Goal: Information Seeking & Learning: Compare options

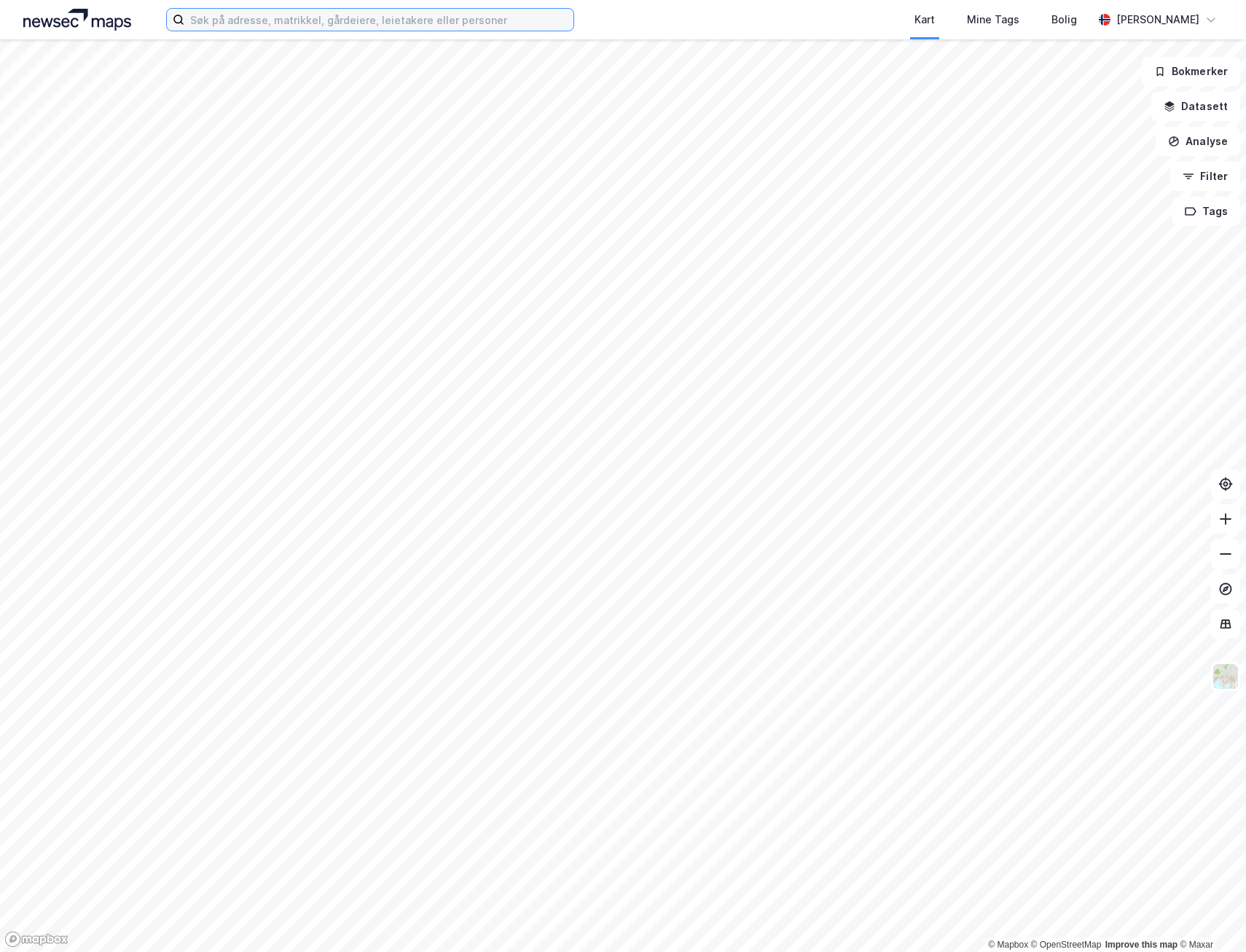
click at [247, 22] on input at bounding box center [379, 20] width 389 height 22
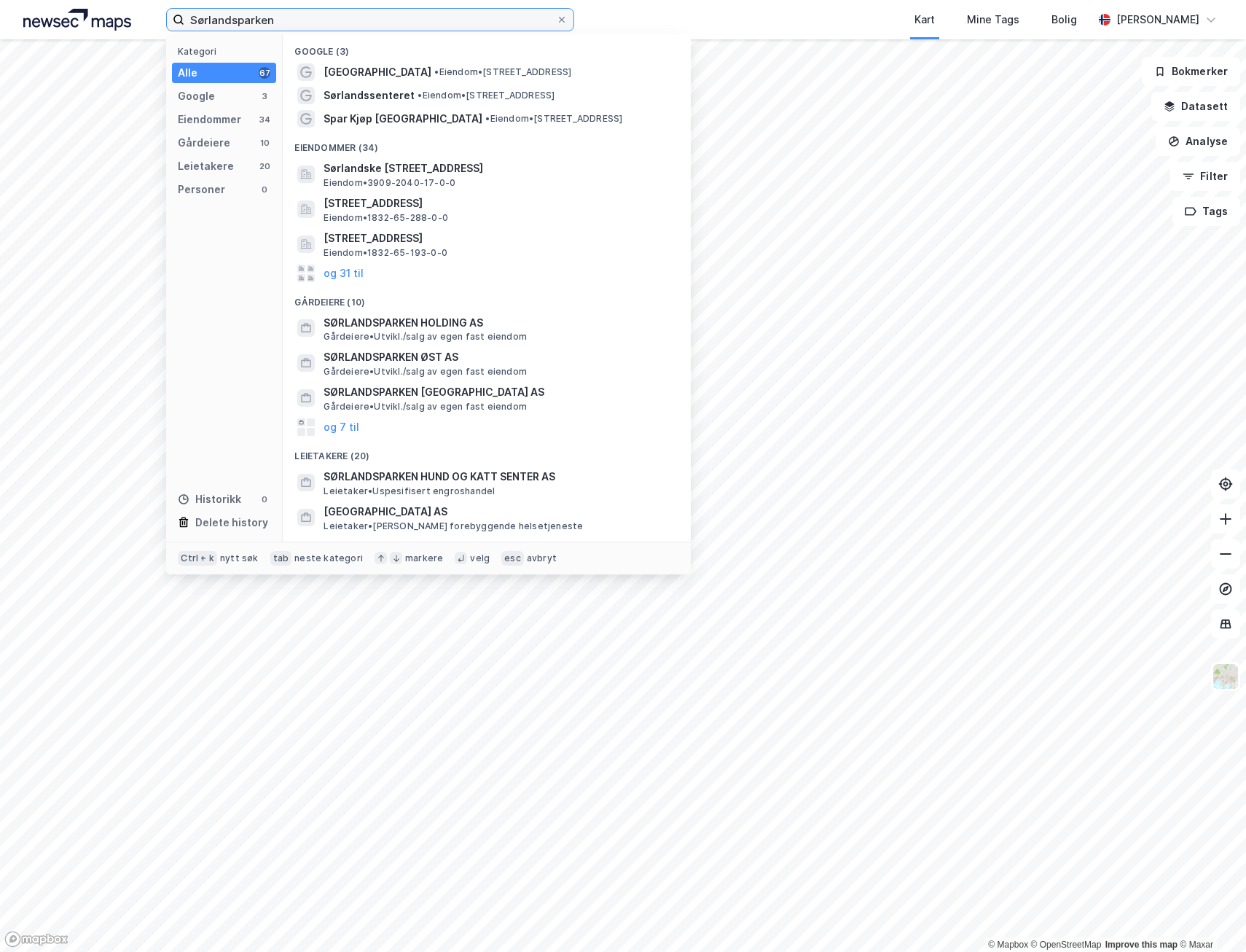
type input "Sørlandsparken"
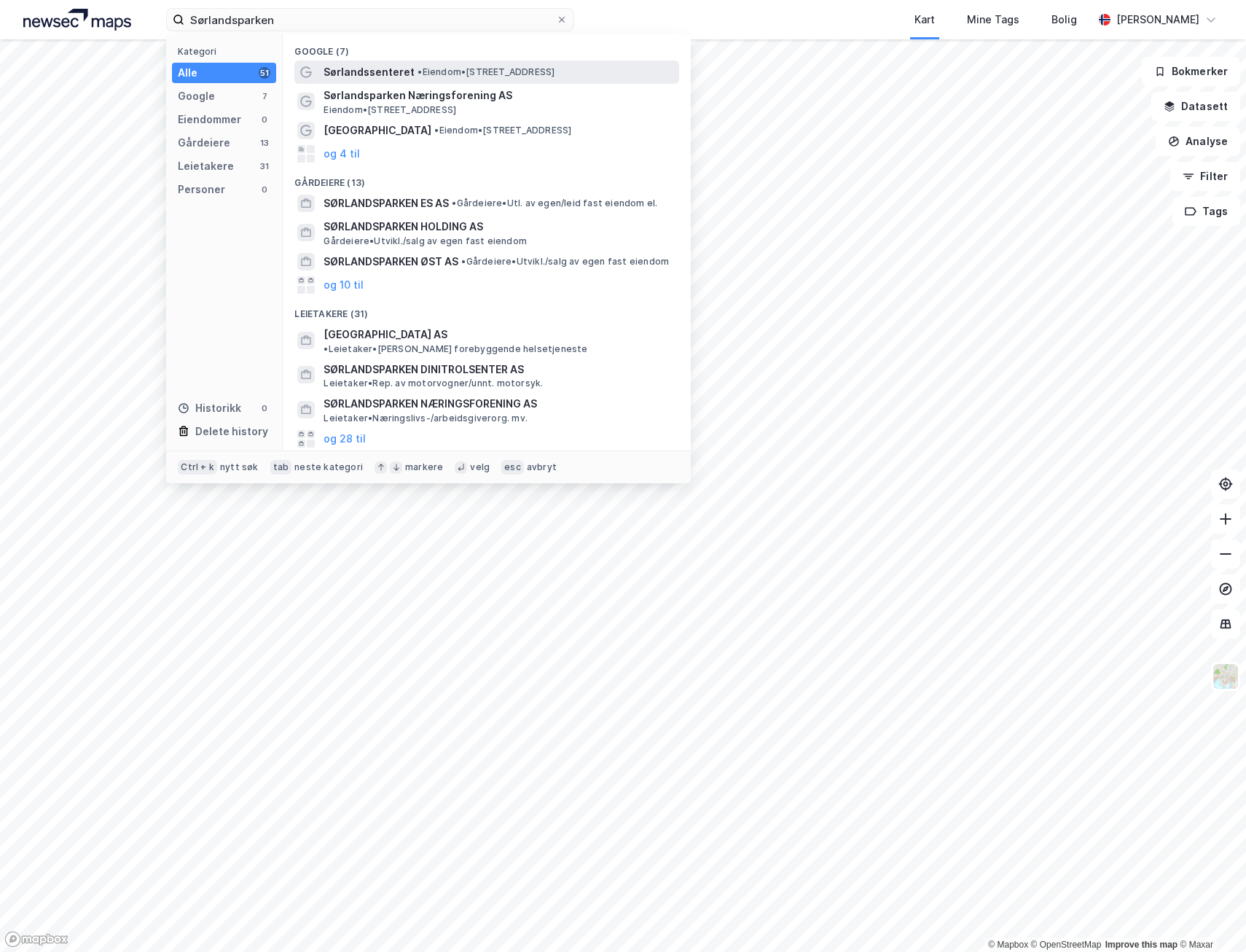
click at [394, 72] on span "Sørlandssenteret" at bounding box center [369, 72] width 91 height 18
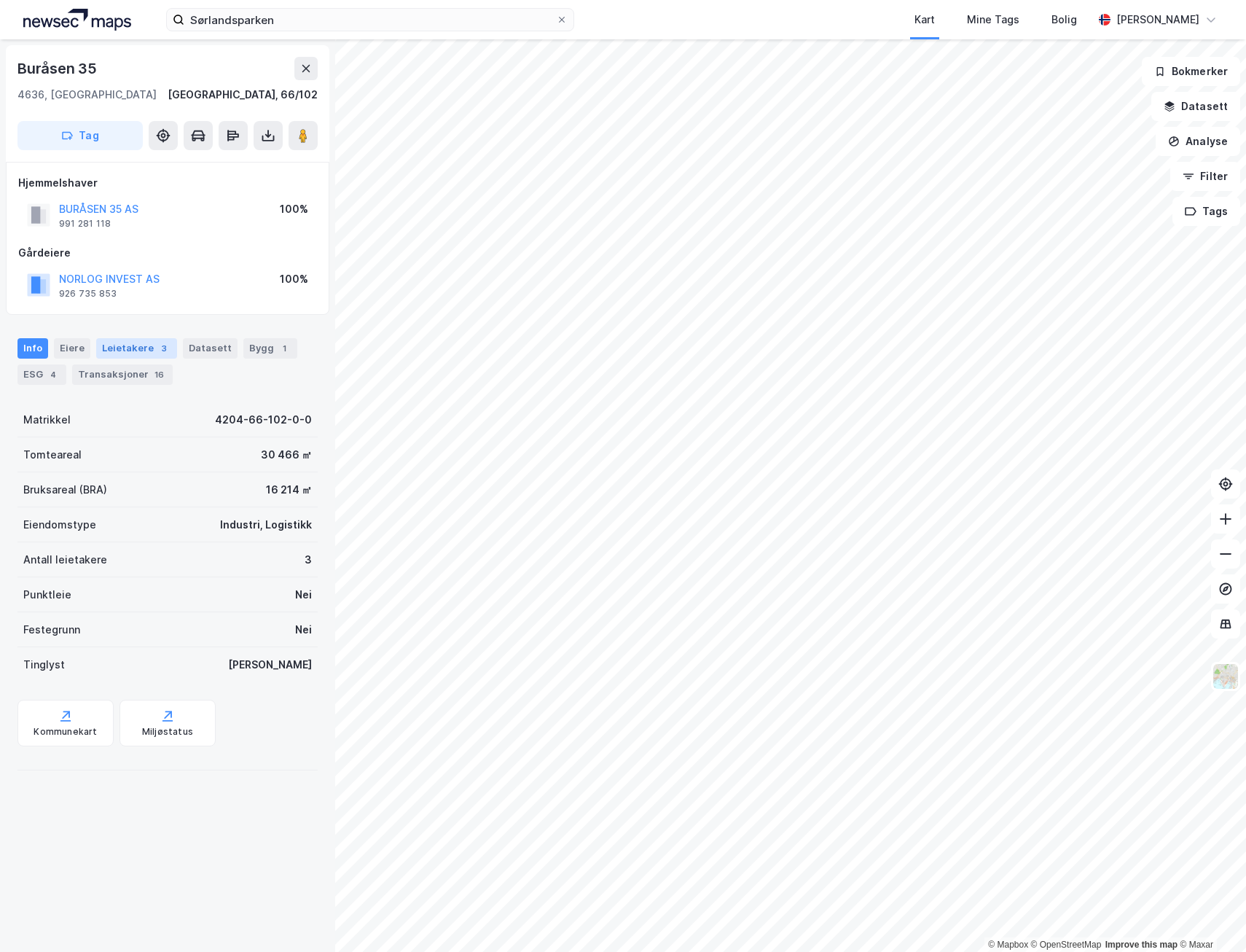
click at [126, 347] on div "Leietakere 3" at bounding box center [136, 348] width 81 height 20
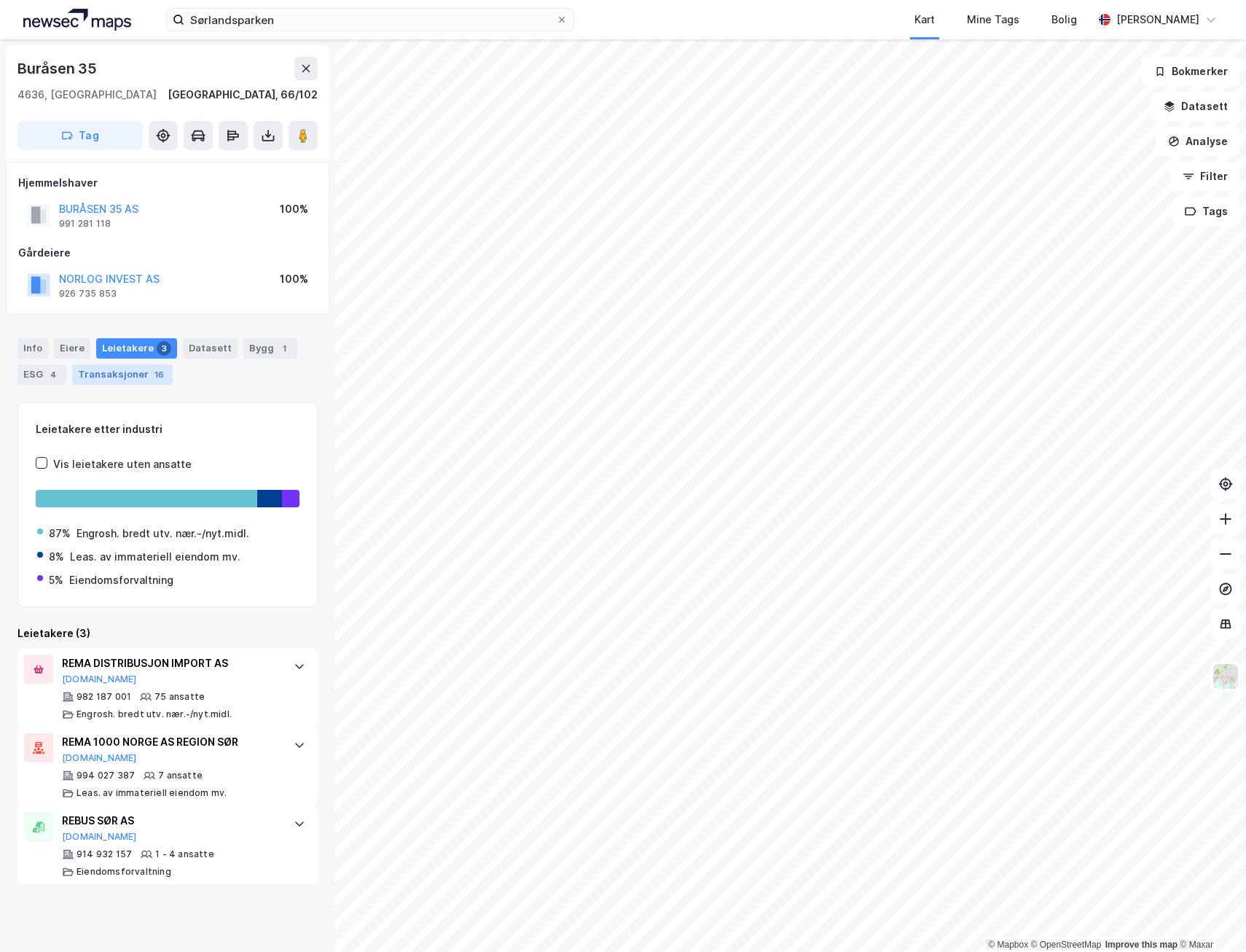
click at [106, 376] on div "Transaksjoner 16" at bounding box center [122, 374] width 101 height 20
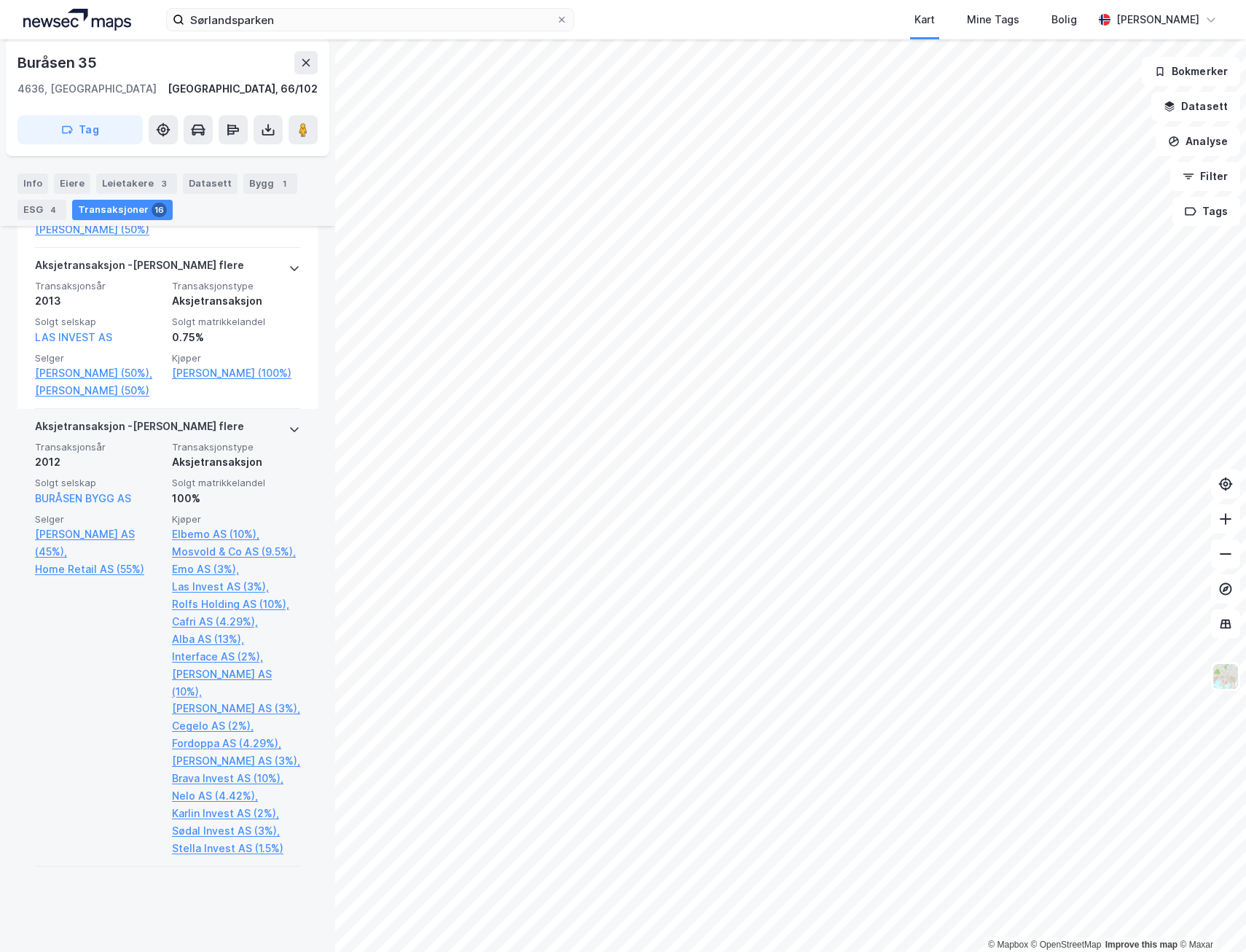
scroll to position [3279, 0]
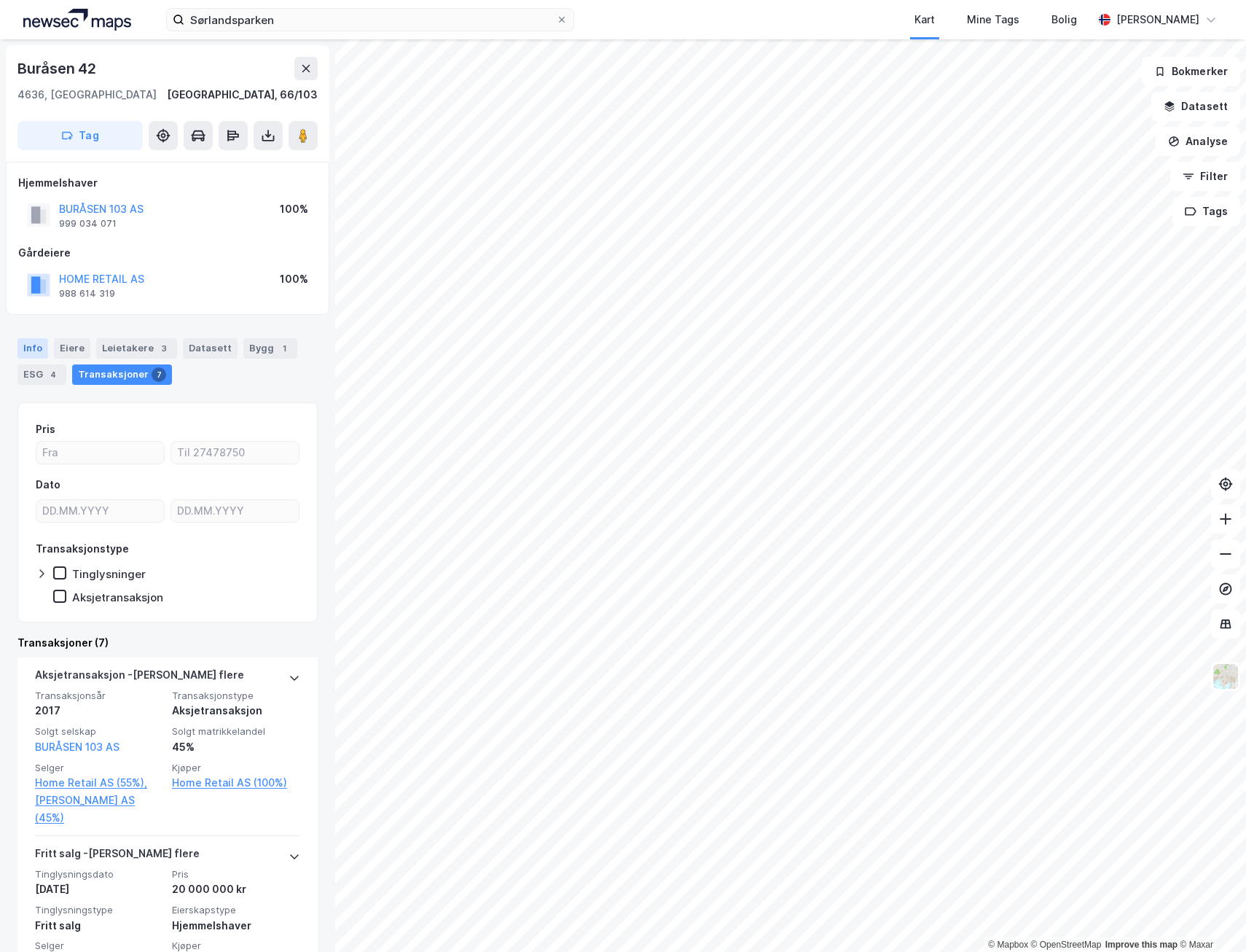
click at [36, 345] on div "Info" at bounding box center [33, 348] width 30 height 20
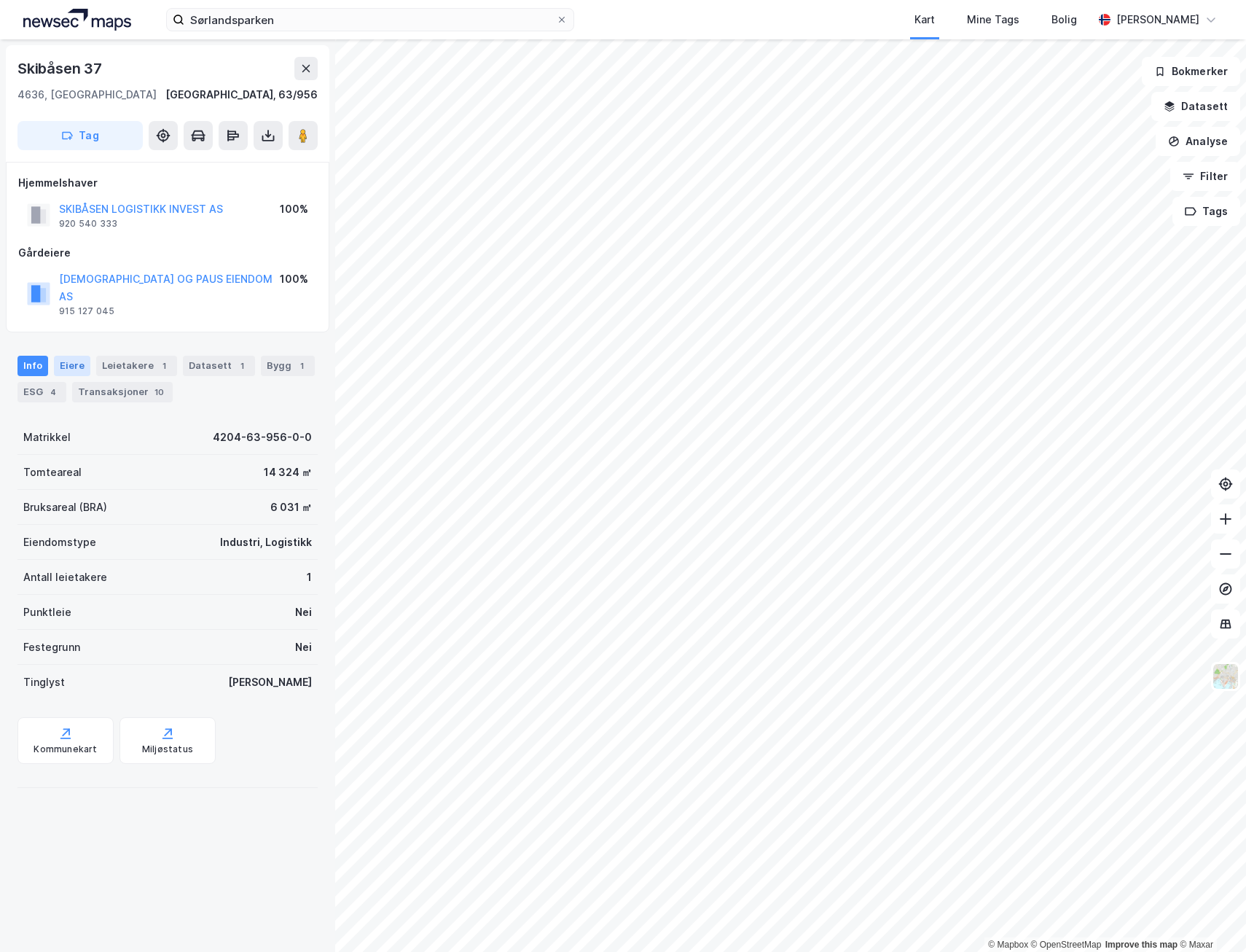
click at [74, 355] on div "Eiere" at bounding box center [72, 365] width 37 height 20
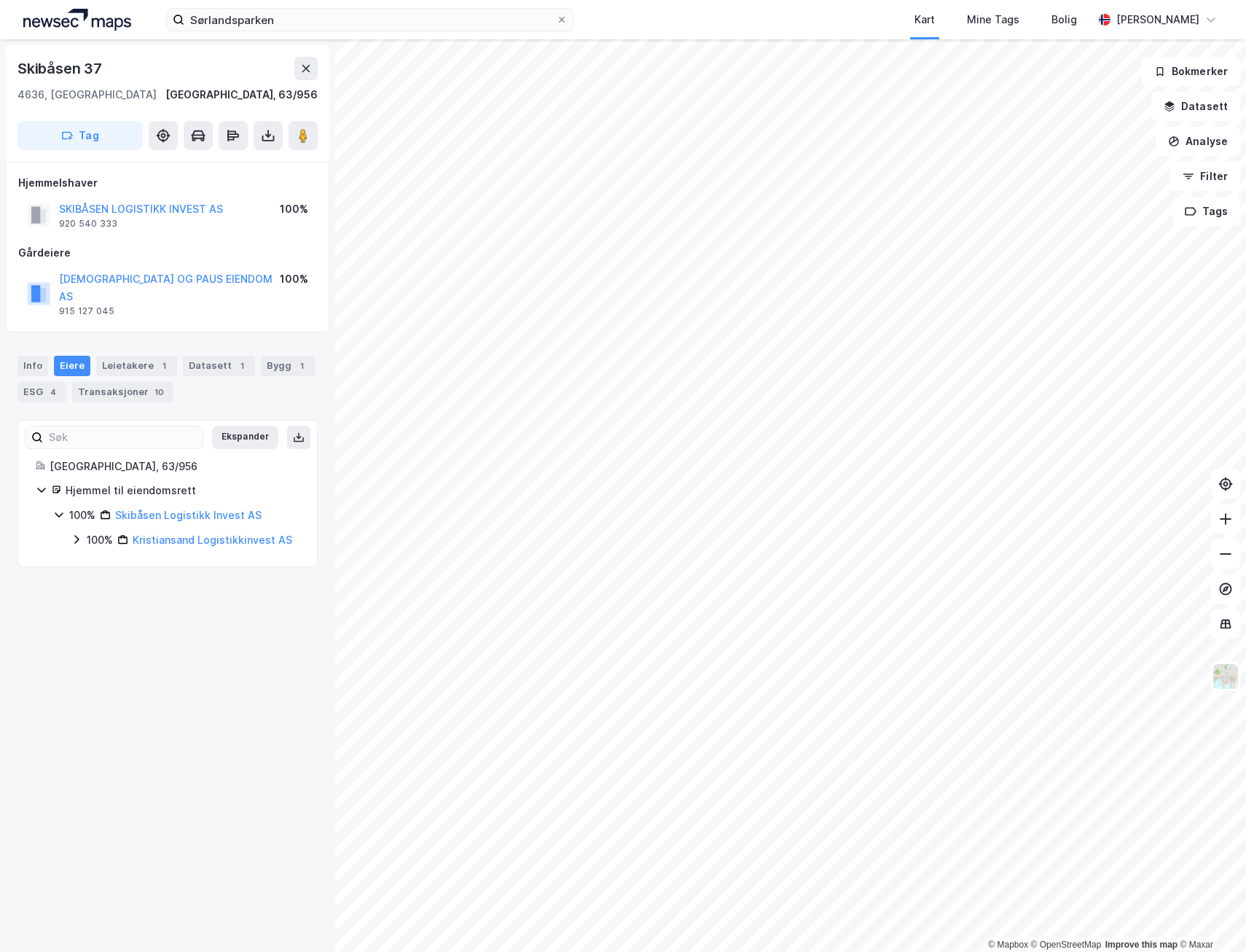
click at [78, 533] on icon at bounding box center [76, 539] width 12 height 12
click at [90, 558] on icon at bounding box center [94, 564] width 12 height 12
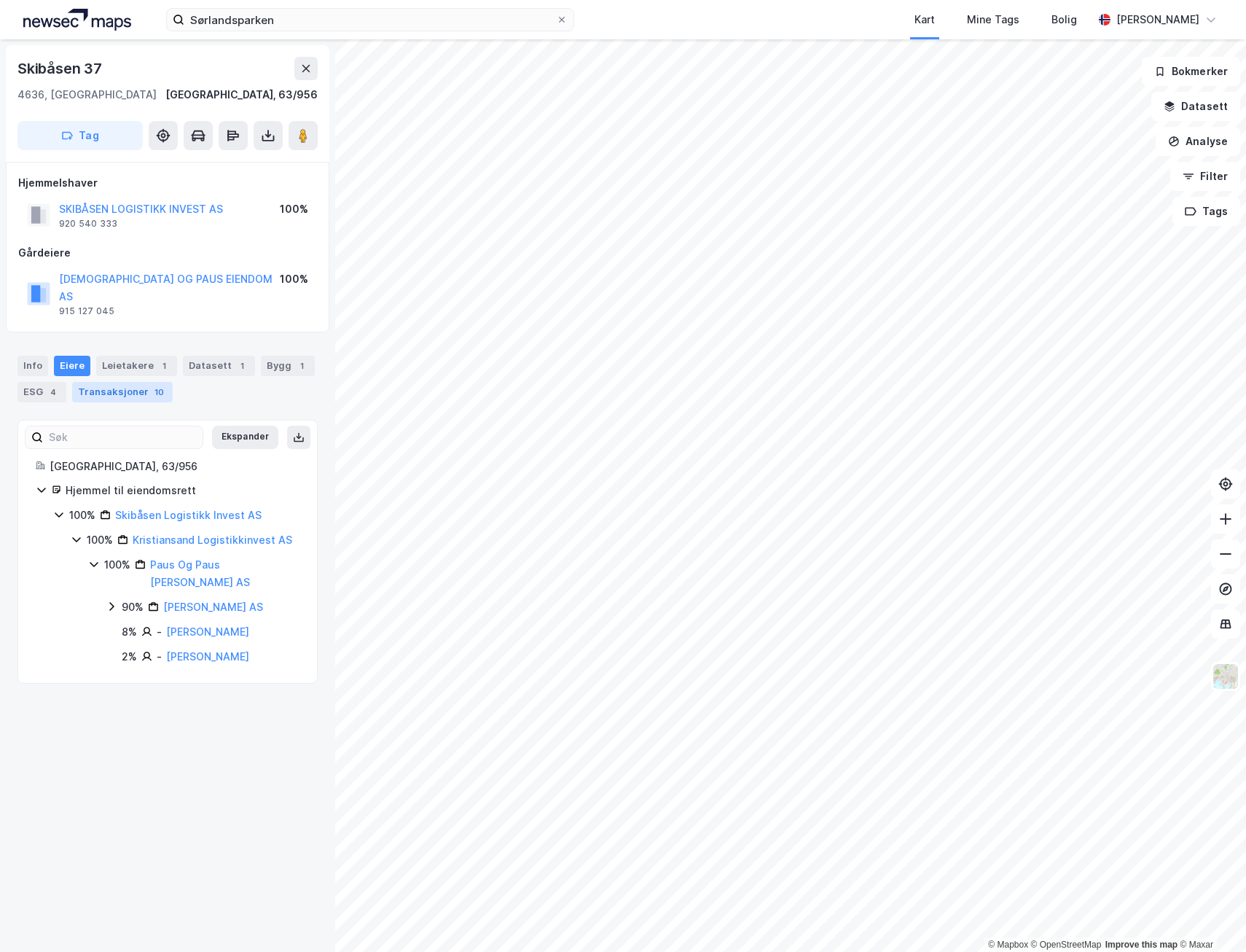
click at [132, 382] on div "Transaksjoner 10" at bounding box center [122, 392] width 101 height 20
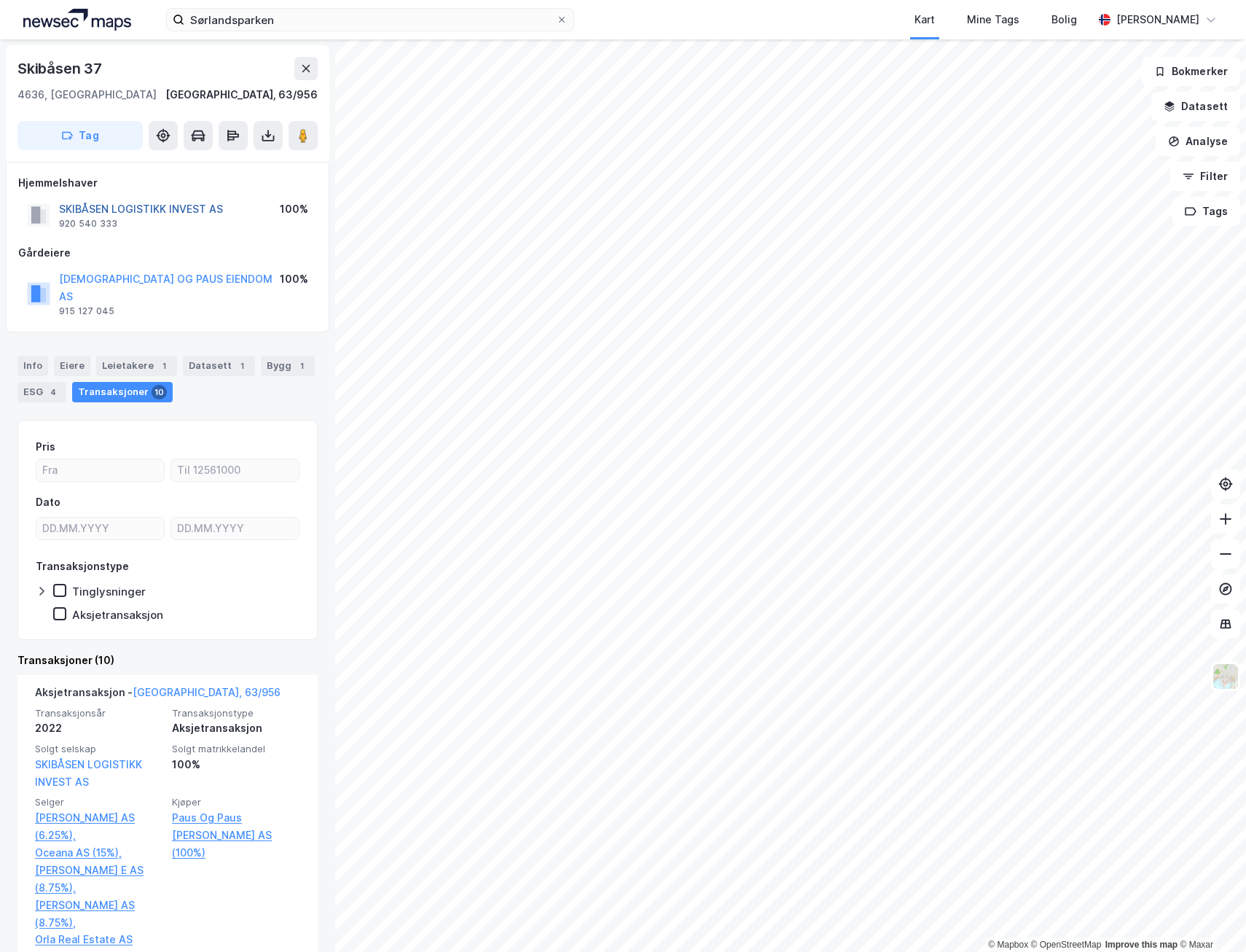
click at [0, 0] on button "SKIBÅSEN LOGISTIKK INVEST AS" at bounding box center [0, 0] width 0 height 0
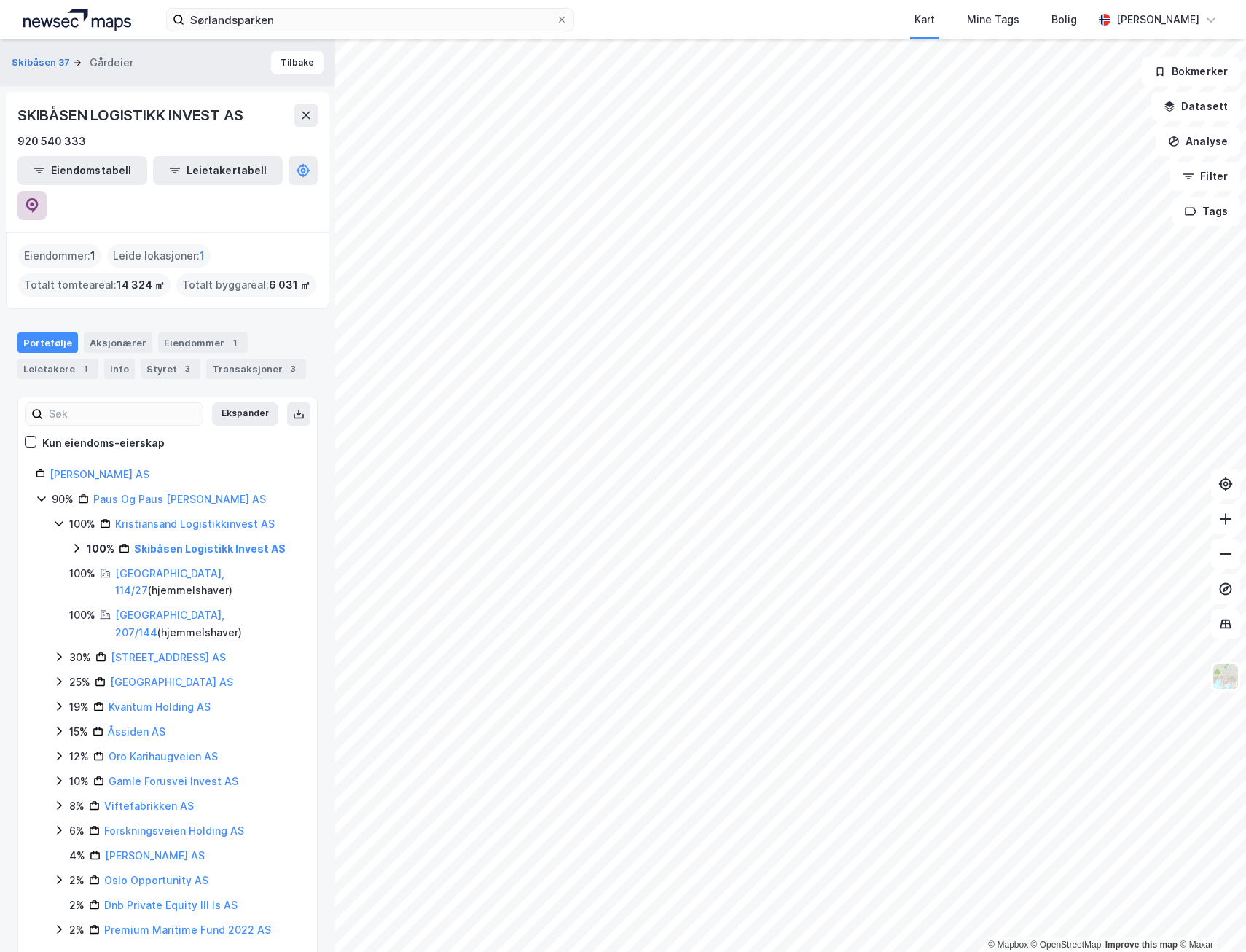
click at [46, 191] on button at bounding box center [32, 205] width 29 height 29
click at [113, 332] on div "Aksjonærer" at bounding box center [118, 342] width 69 height 20
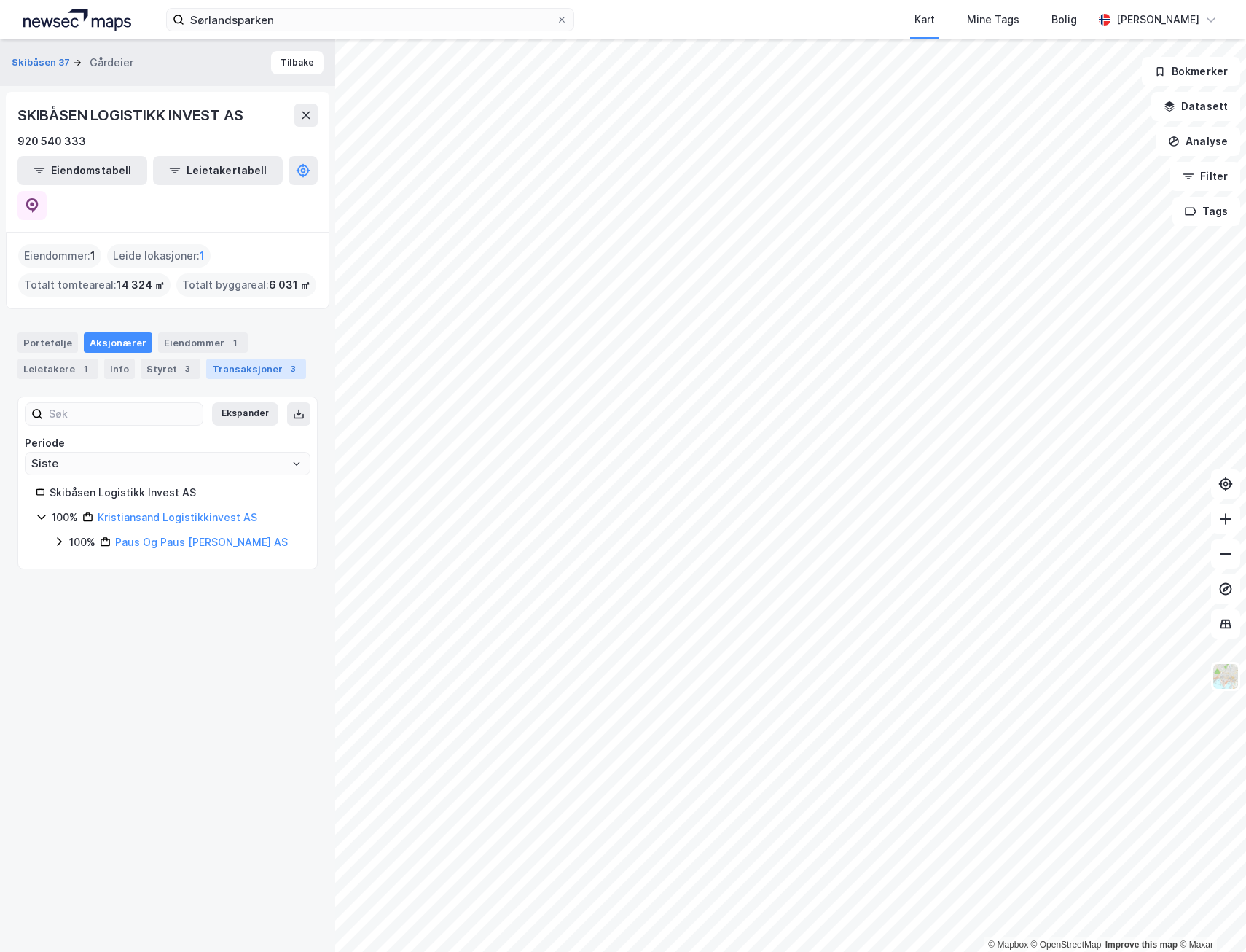
click at [258, 359] on div "Transaksjoner 3" at bounding box center [257, 369] width 100 height 20
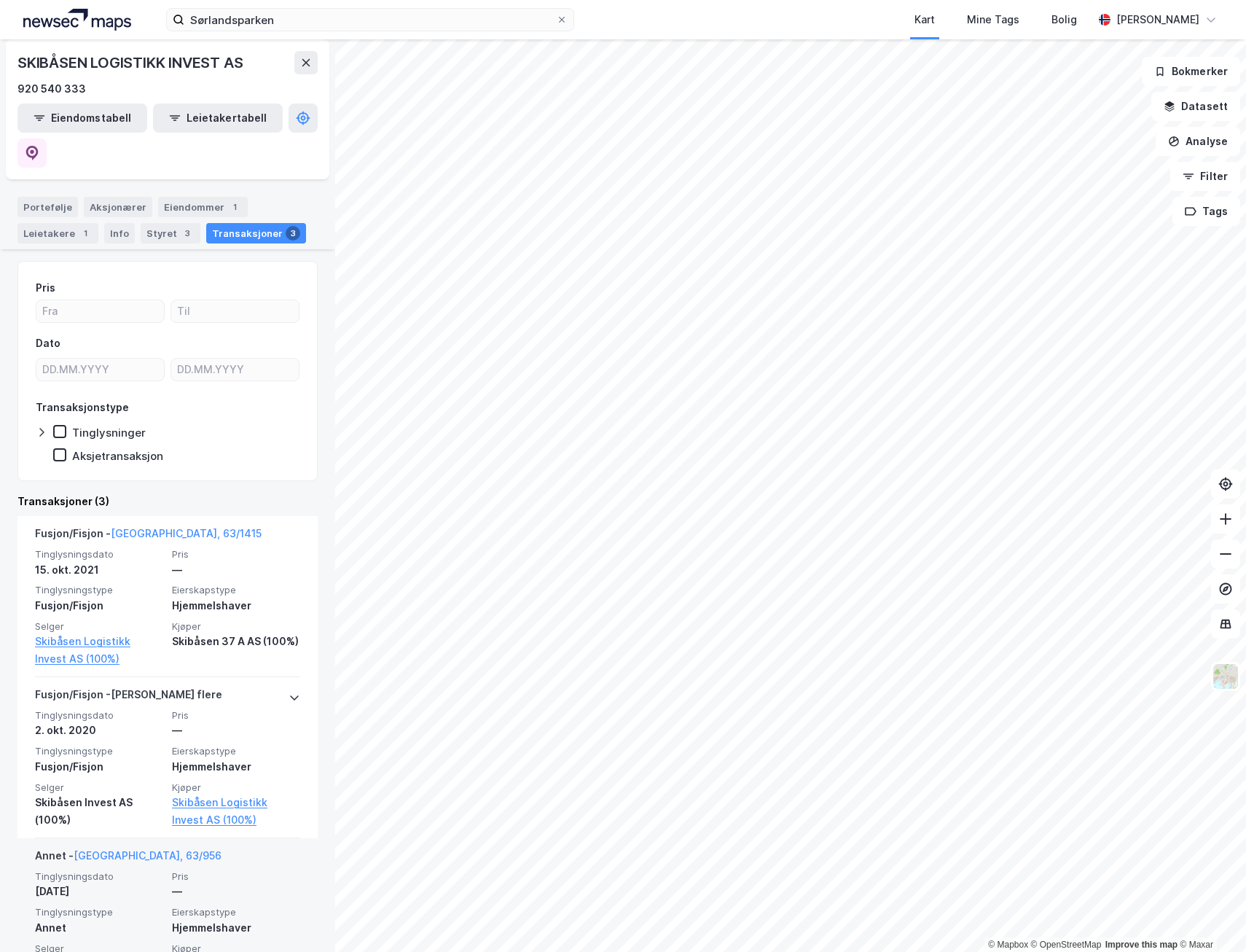
scroll to position [165, 0]
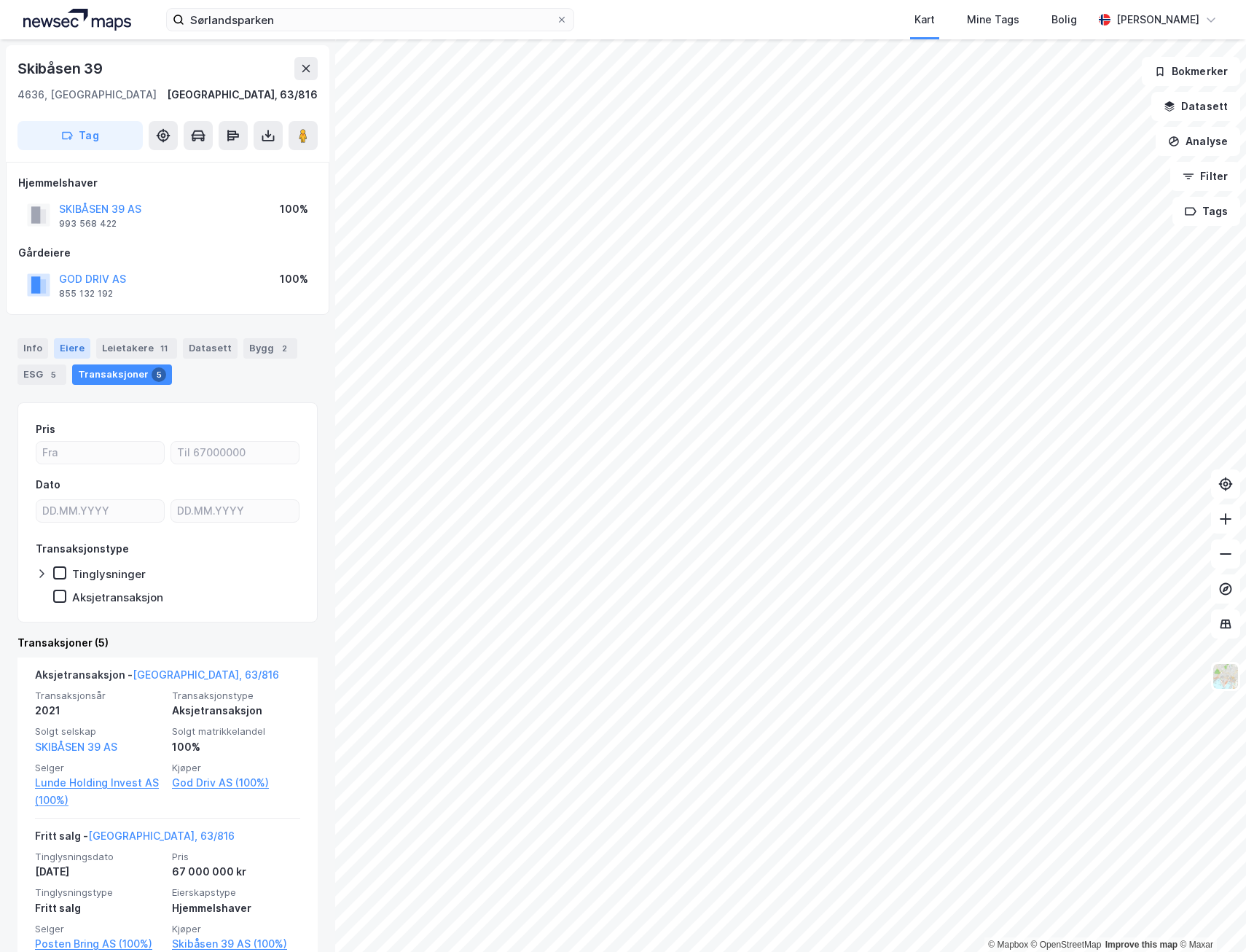
click at [68, 351] on div "Eiere" at bounding box center [72, 348] width 37 height 20
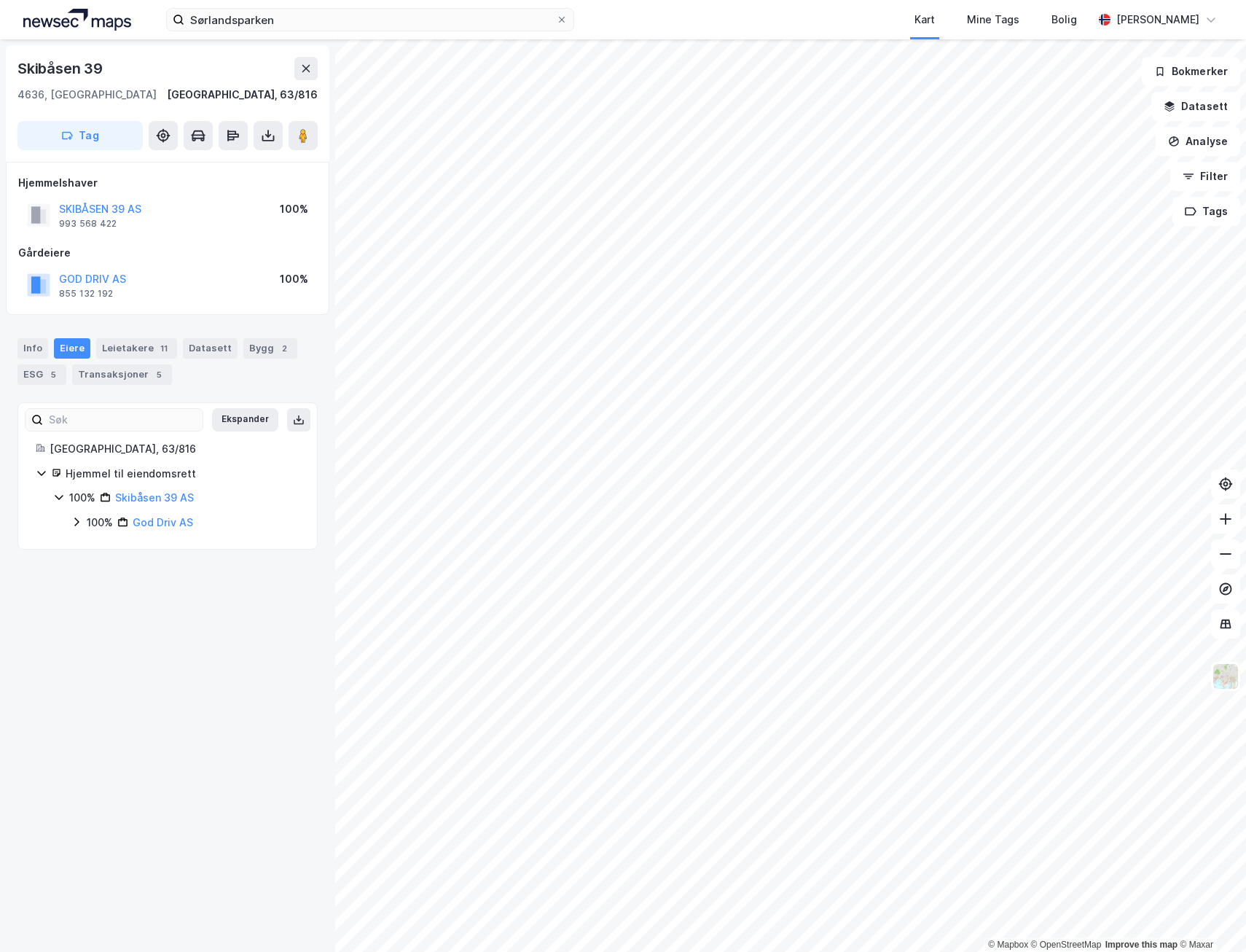
click at [80, 523] on icon at bounding box center [76, 521] width 12 height 12
click at [120, 345] on div "Leietakere 11" at bounding box center [136, 348] width 81 height 20
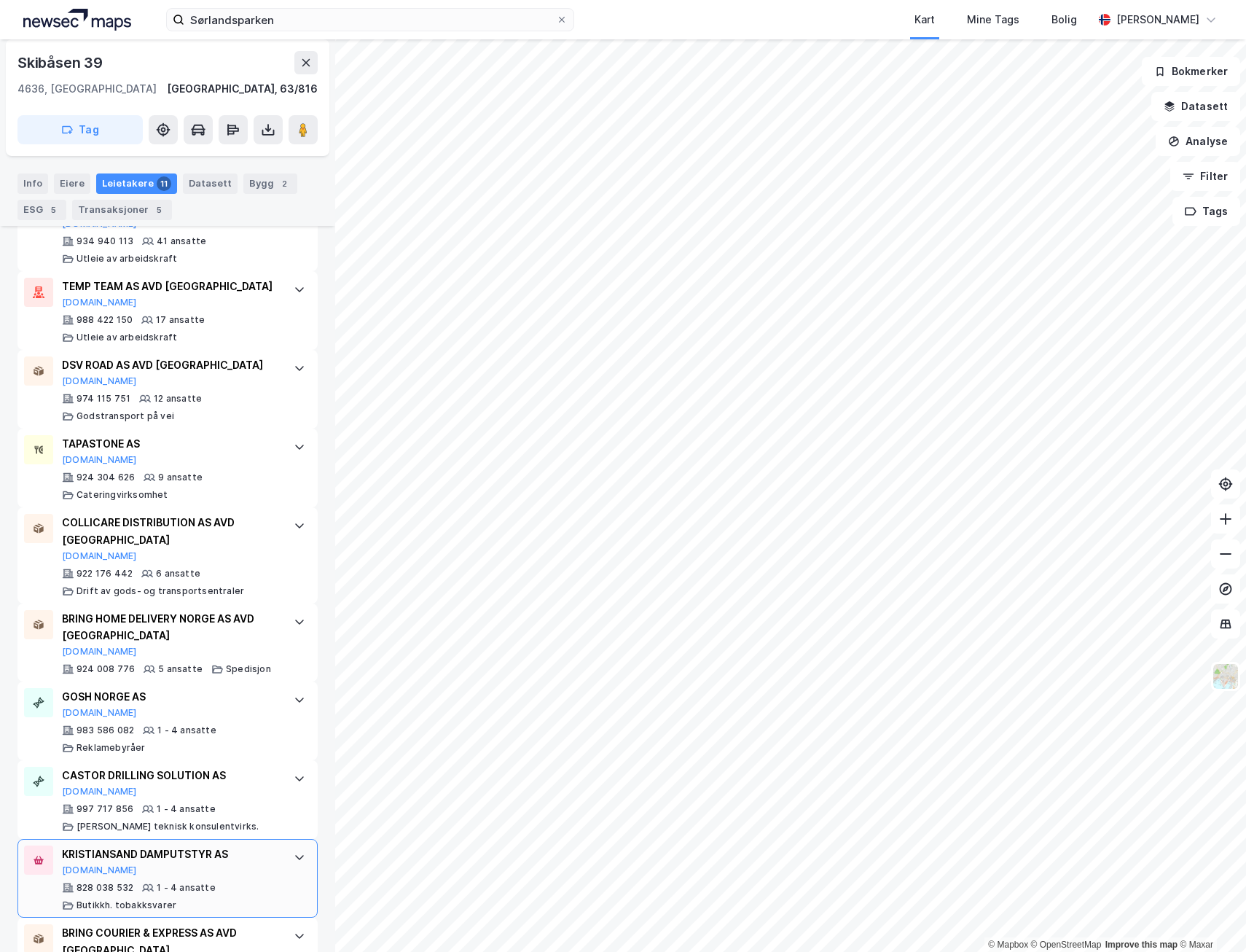
scroll to position [510, 0]
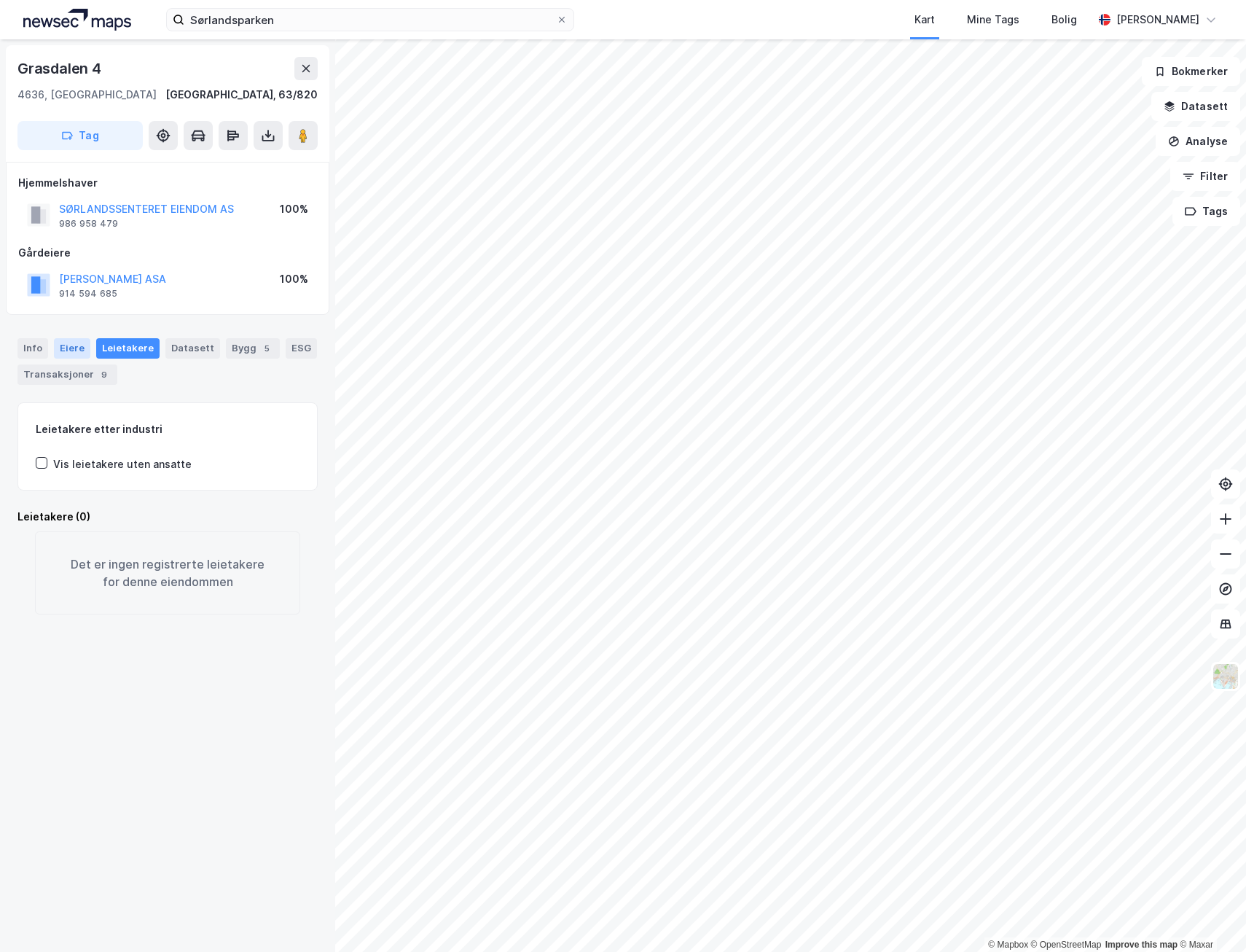
click at [67, 348] on div "Eiere" at bounding box center [72, 348] width 37 height 20
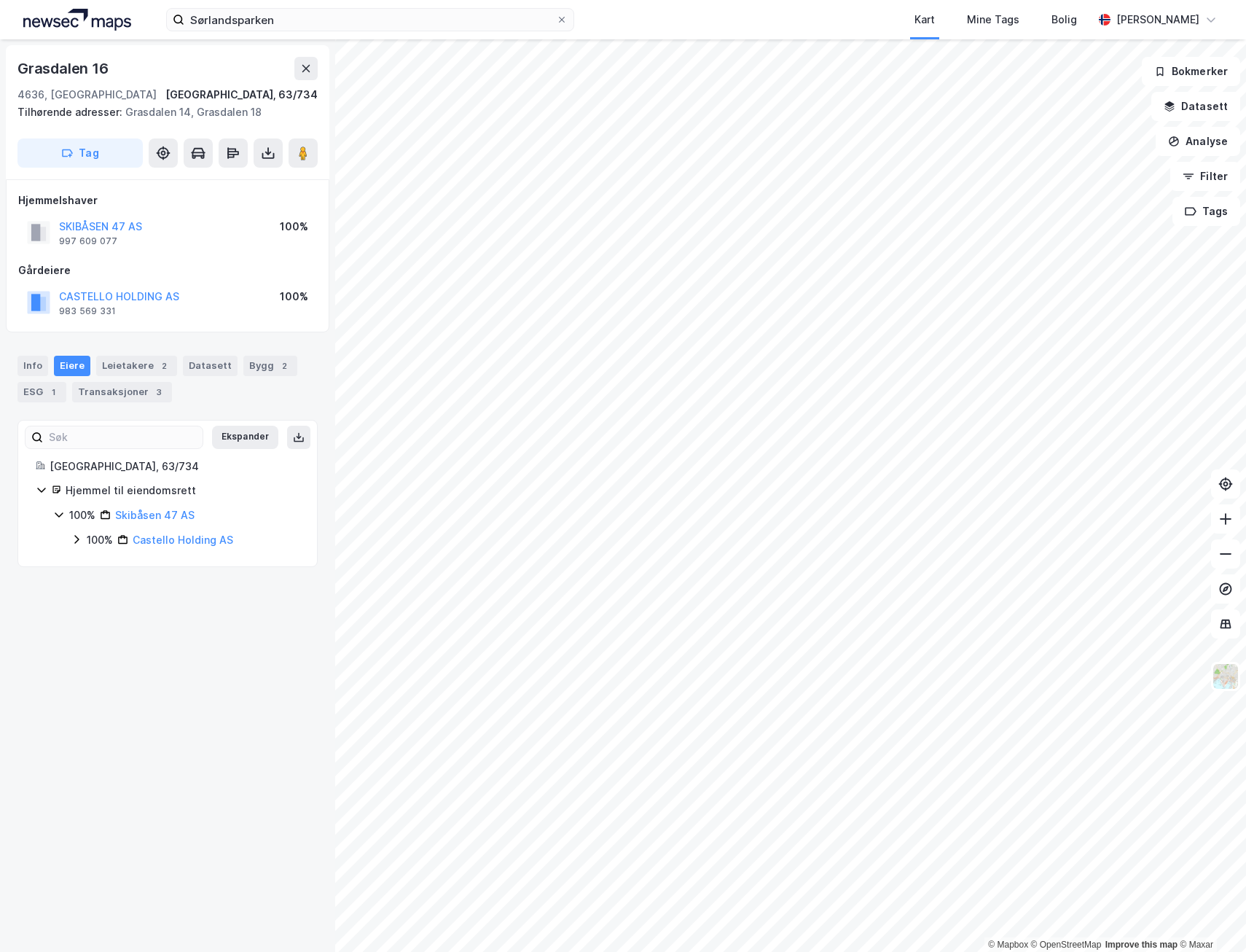
click at [66, 537] on div "100% Skibåsen 47 AS 100% Castello Holding AS" at bounding box center [176, 527] width 247 height 42
click at [78, 536] on icon at bounding box center [76, 539] width 12 height 12
click at [118, 395] on div "Transaksjoner 3" at bounding box center [122, 392] width 100 height 20
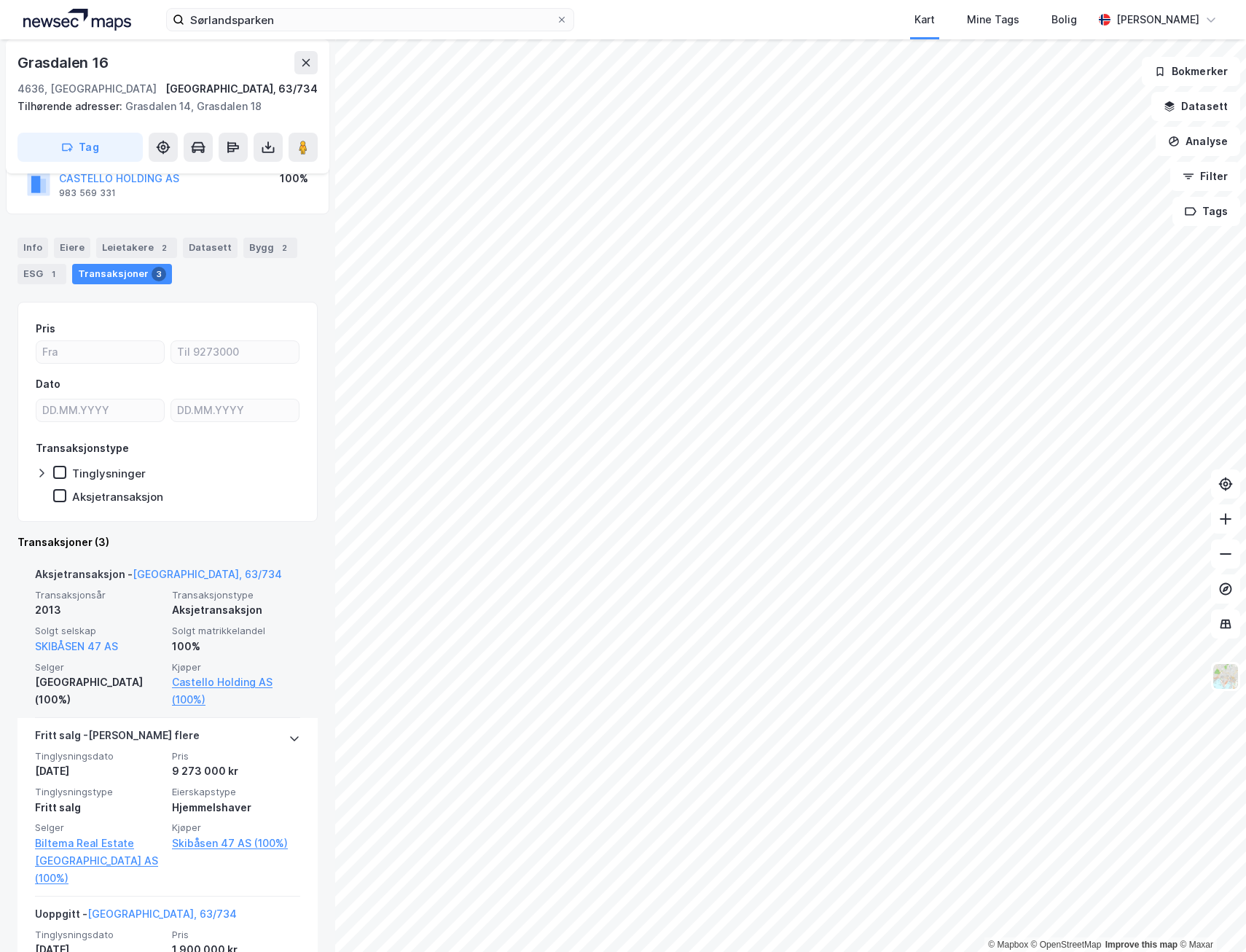
scroll to position [146, 0]
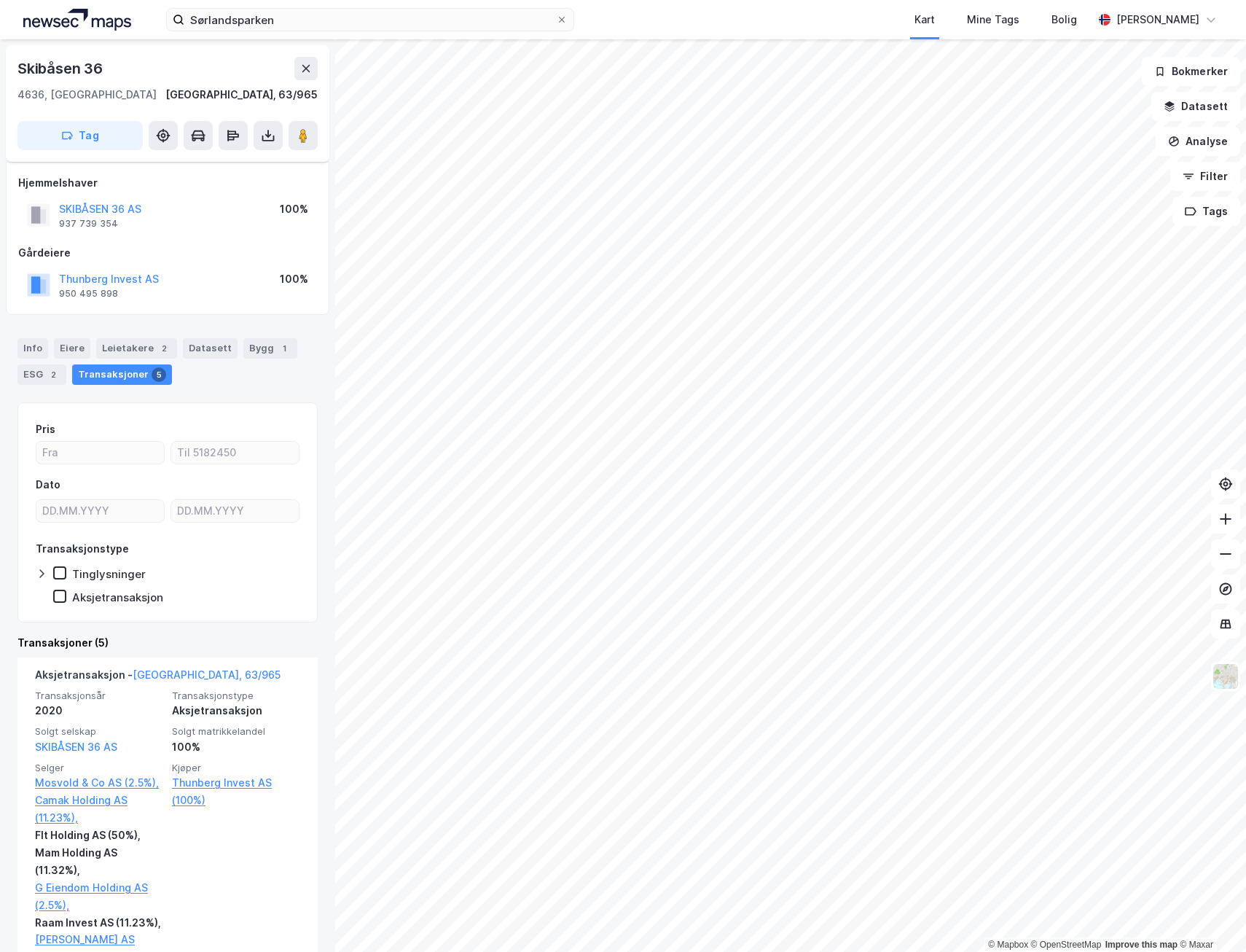
scroll to position [73, 0]
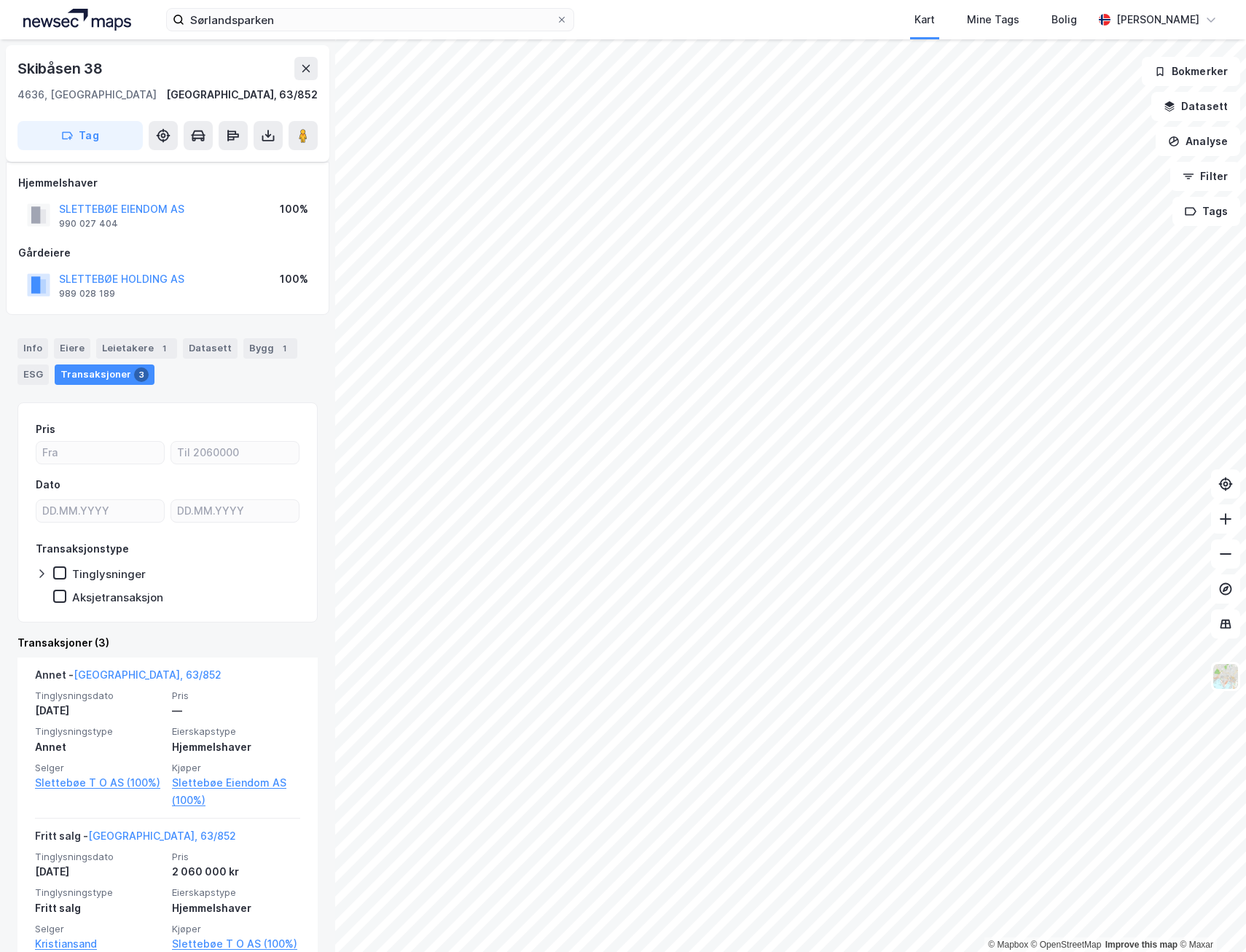
scroll to position [73, 0]
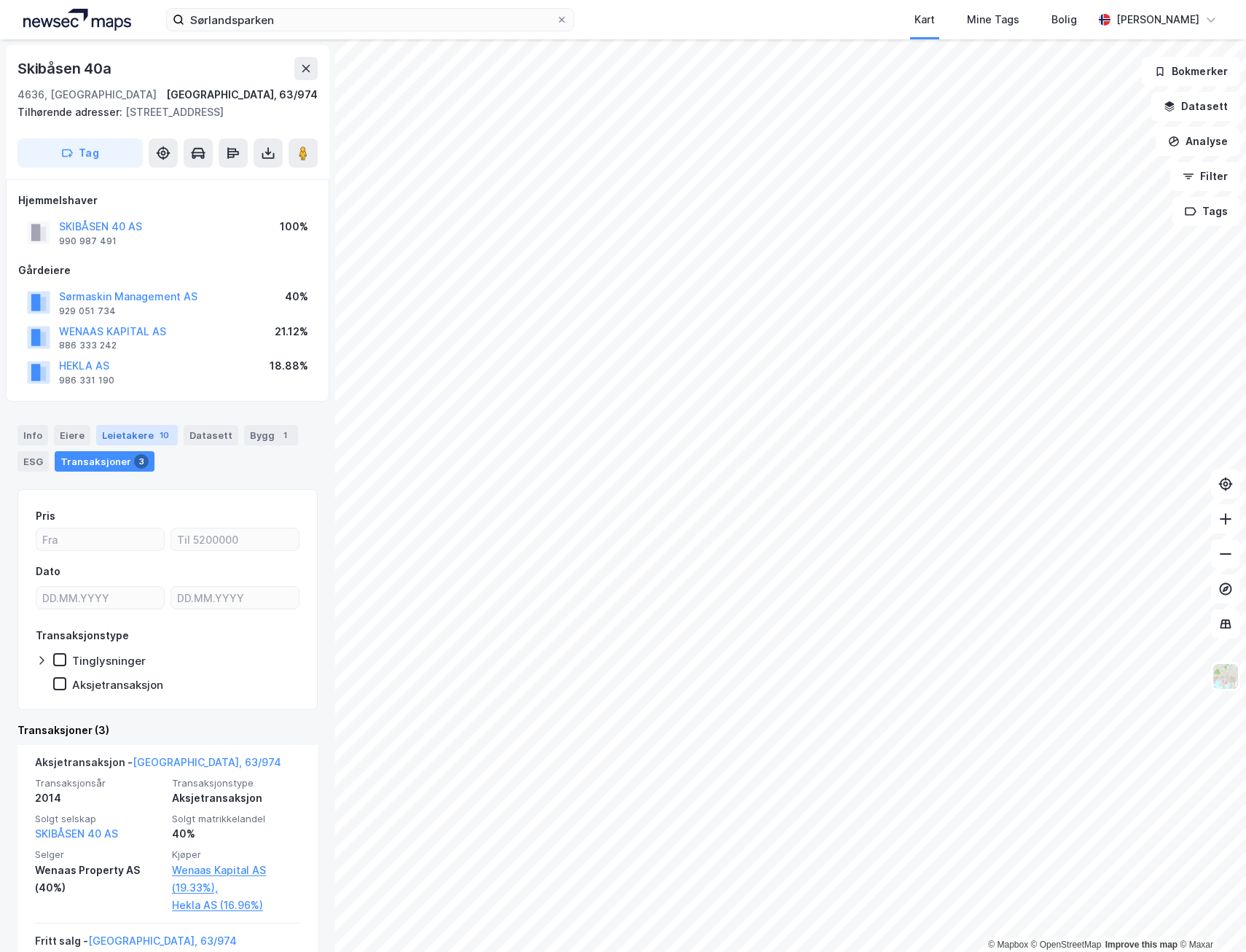
click at [114, 435] on div "Leietakere 10" at bounding box center [137, 435] width 82 height 20
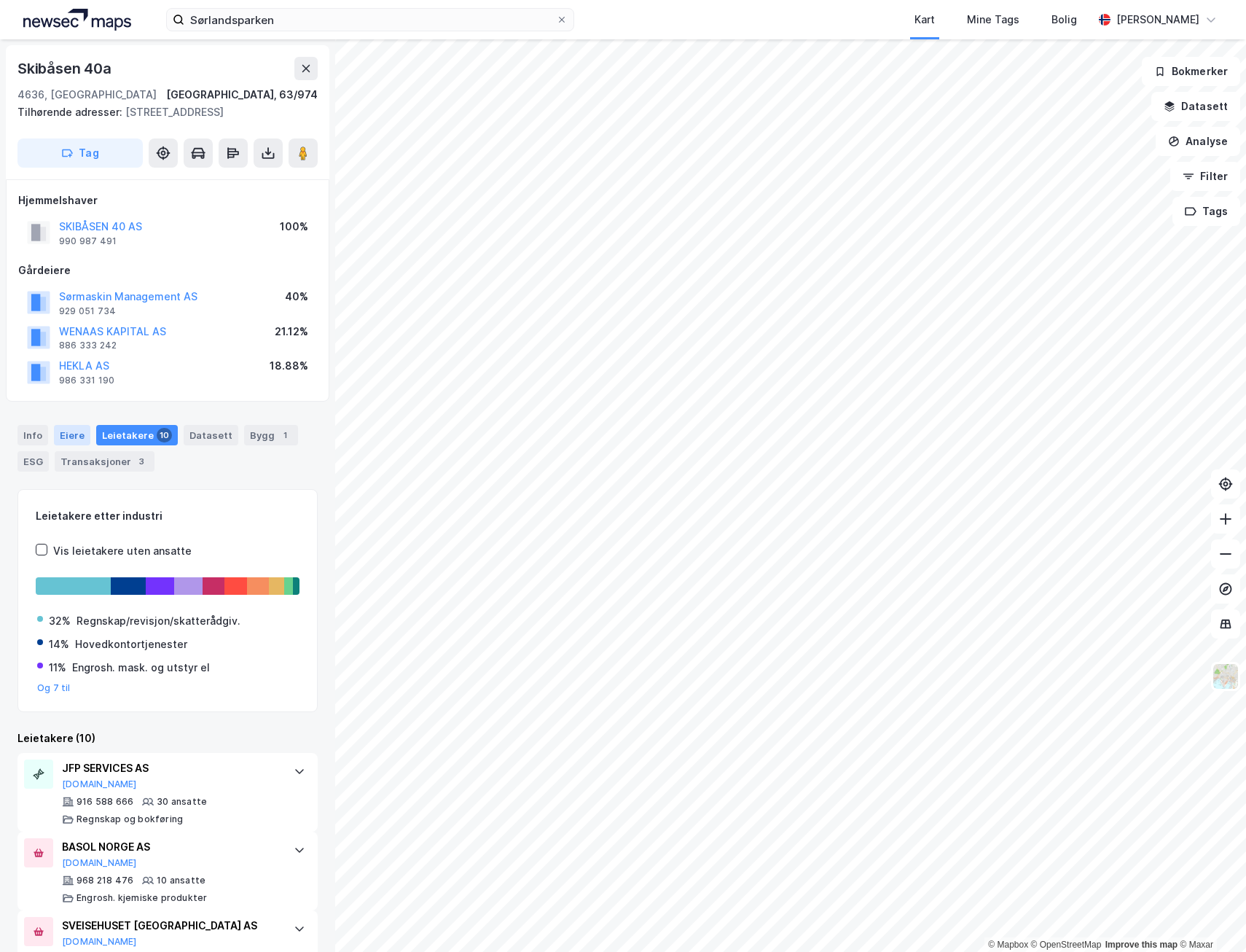
click at [70, 434] on div "Eiere" at bounding box center [72, 435] width 37 height 20
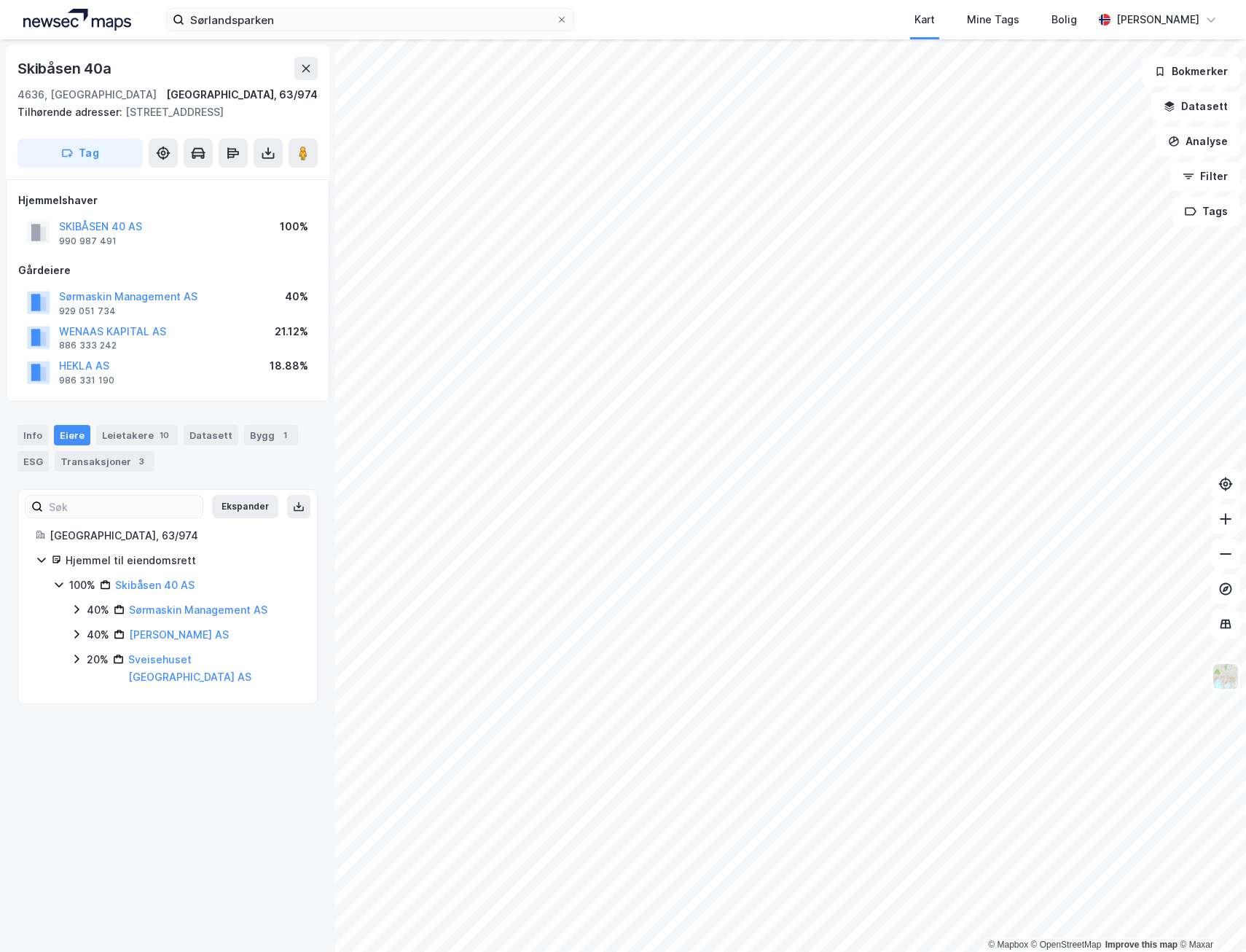
click at [84, 659] on div "20% Sveisehuset [GEOGRAPHIC_DATA] AS" at bounding box center [184, 668] width 229 height 35
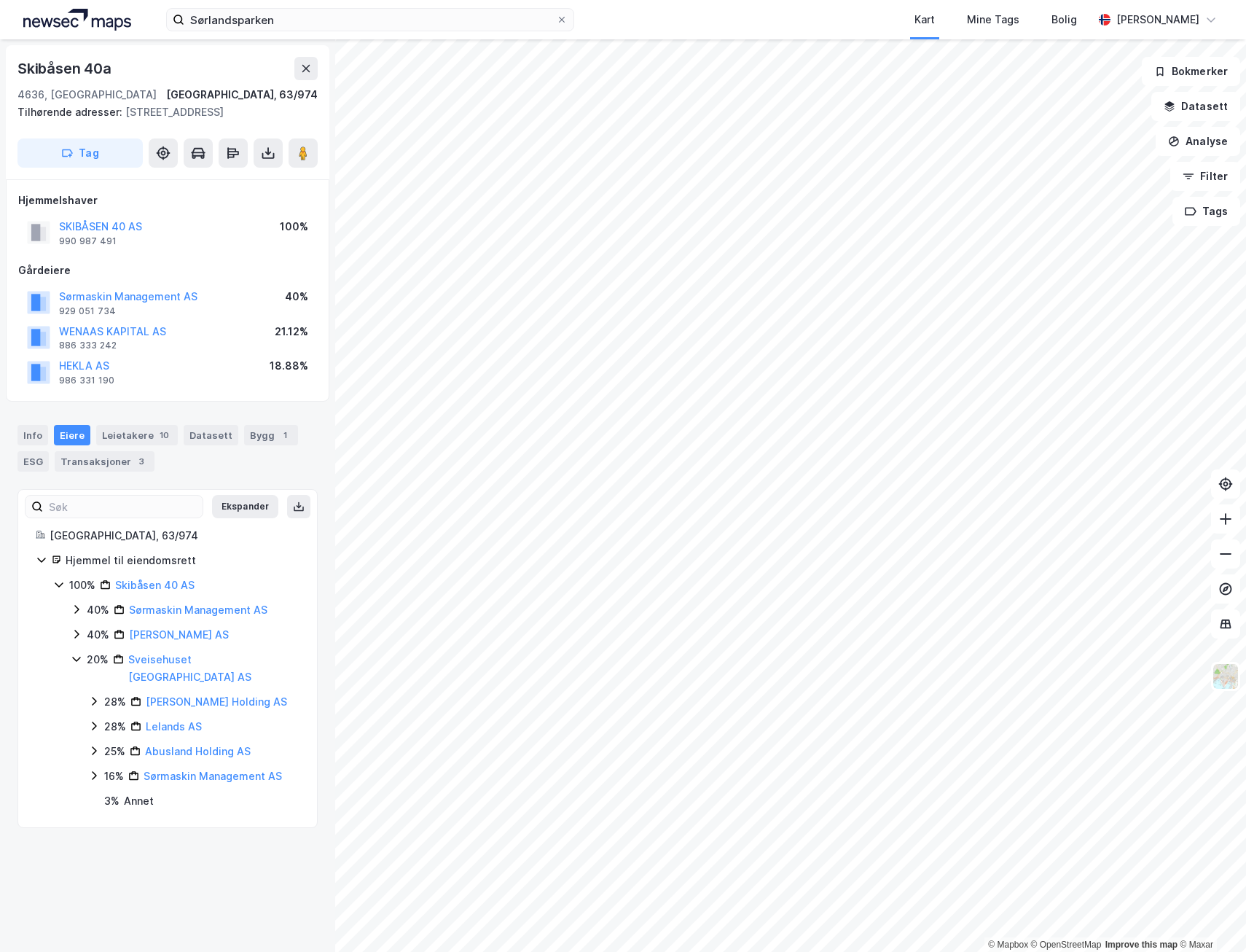
click at [78, 658] on icon at bounding box center [76, 659] width 8 height 5
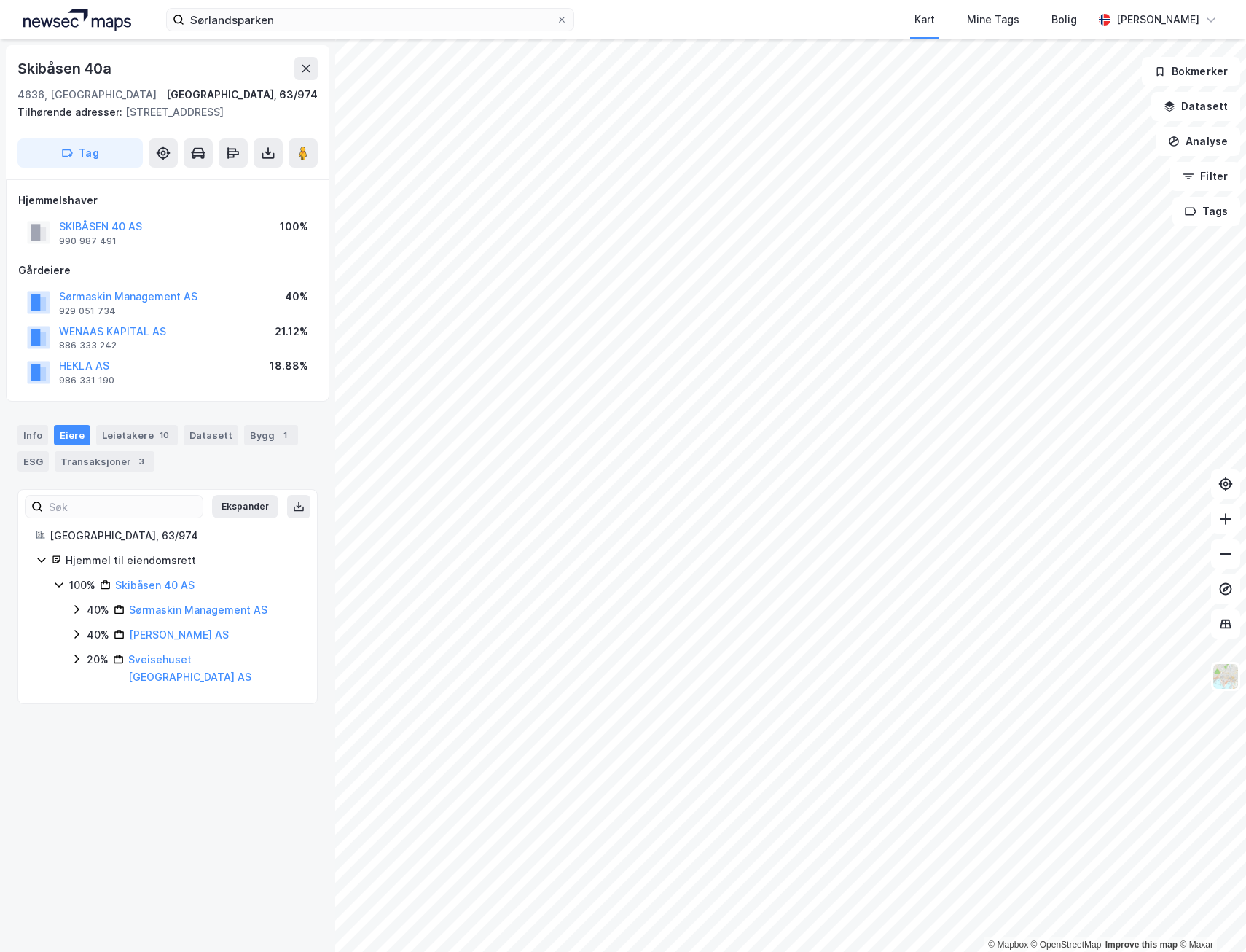
click at [76, 634] on icon at bounding box center [76, 633] width 12 height 12
click at [94, 657] on icon at bounding box center [94, 659] width 4 height 9
click at [90, 704] on icon at bounding box center [94, 708] width 12 height 12
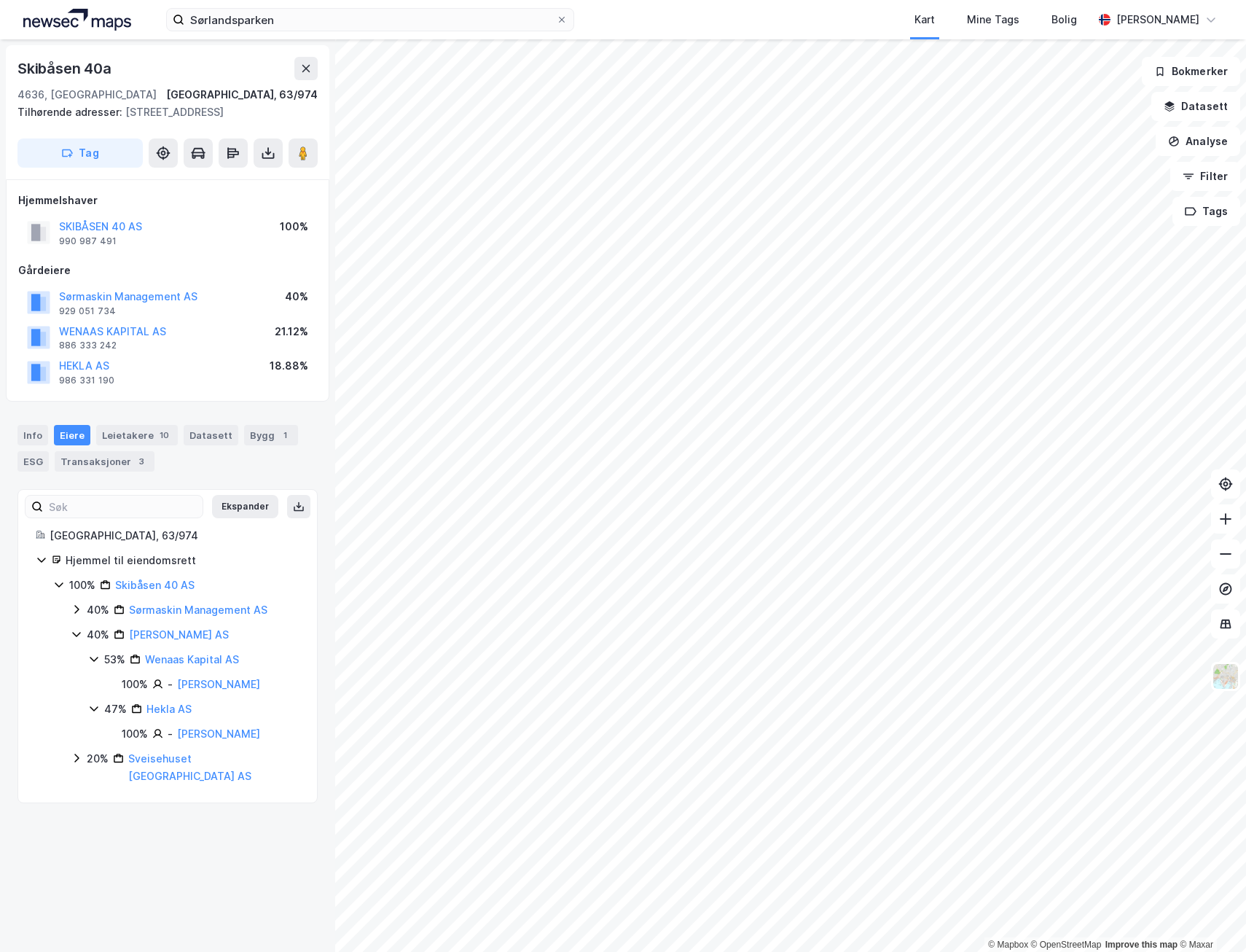
click at [77, 611] on icon at bounding box center [76, 608] width 12 height 12
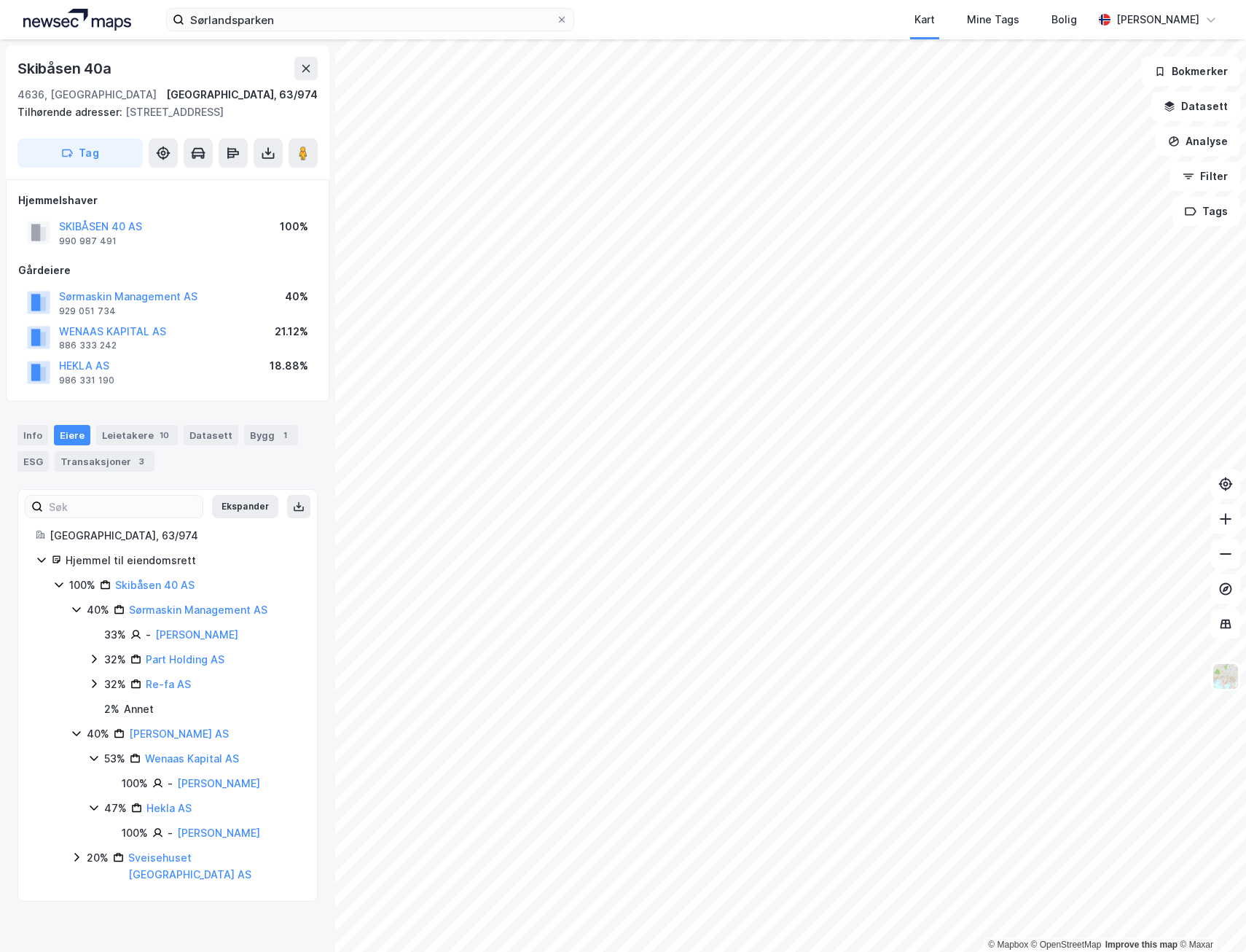
click at [79, 855] on icon at bounding box center [76, 857] width 12 height 12
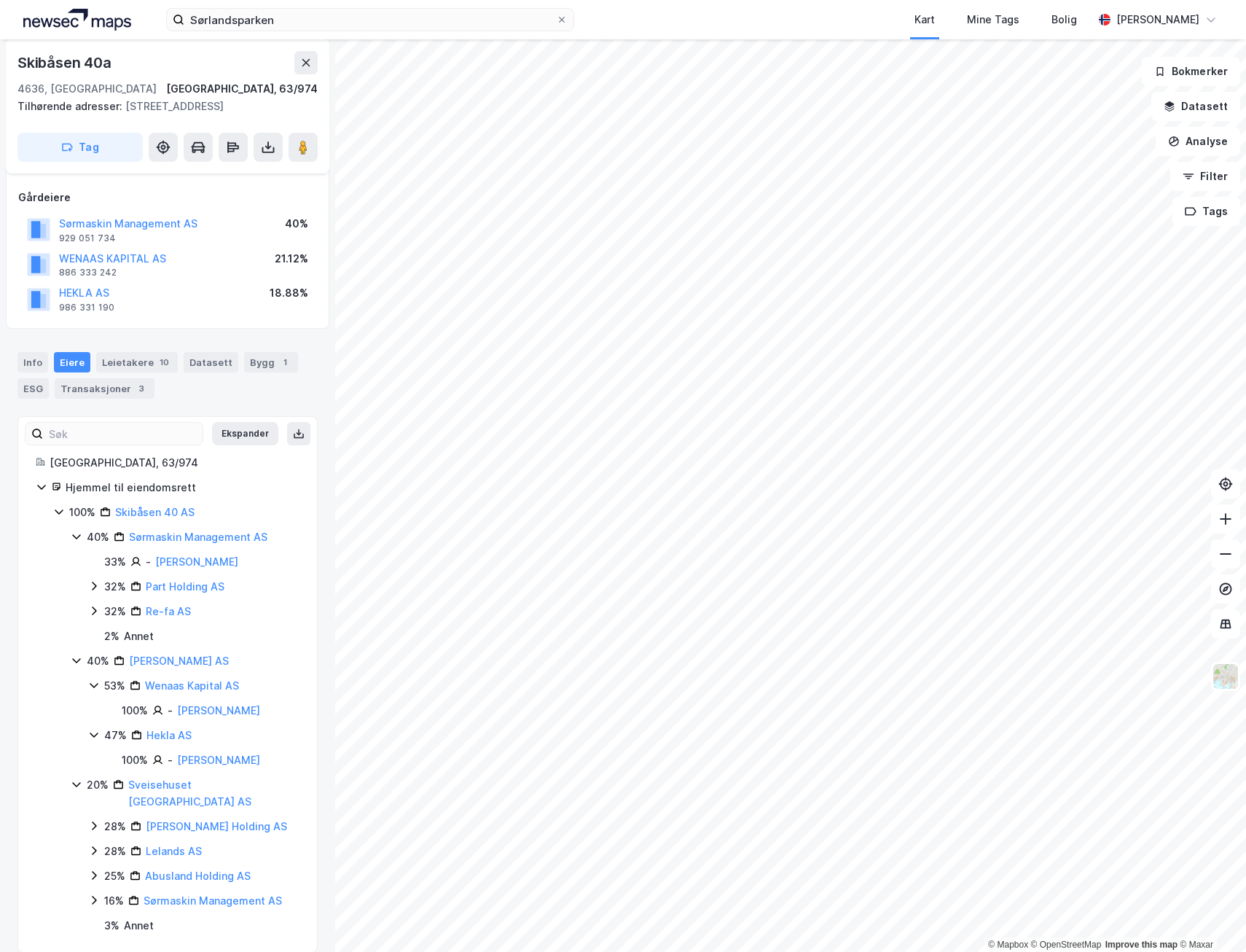
click at [94, 584] on icon at bounding box center [94, 586] width 4 height 9
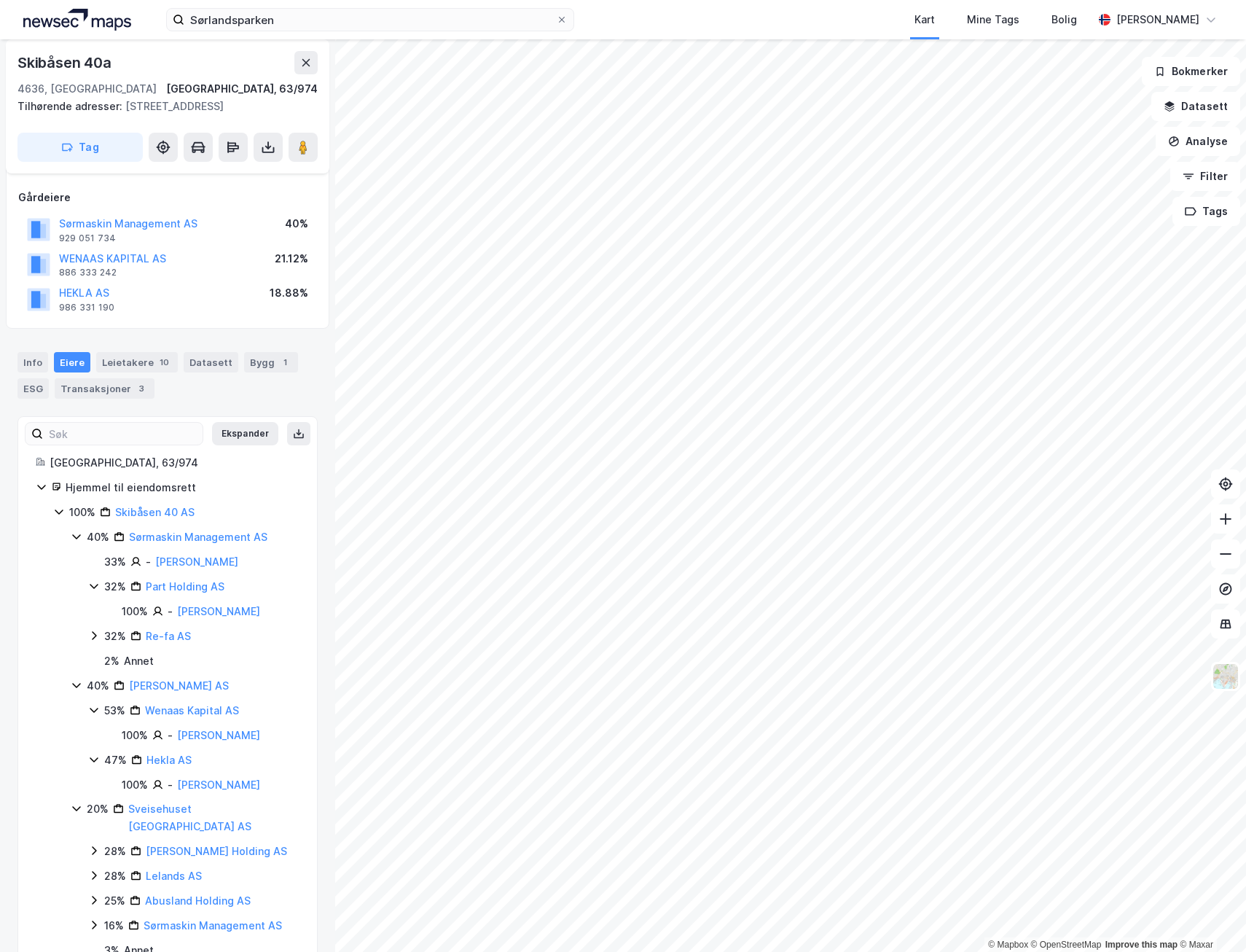
click at [90, 637] on icon at bounding box center [94, 635] width 12 height 12
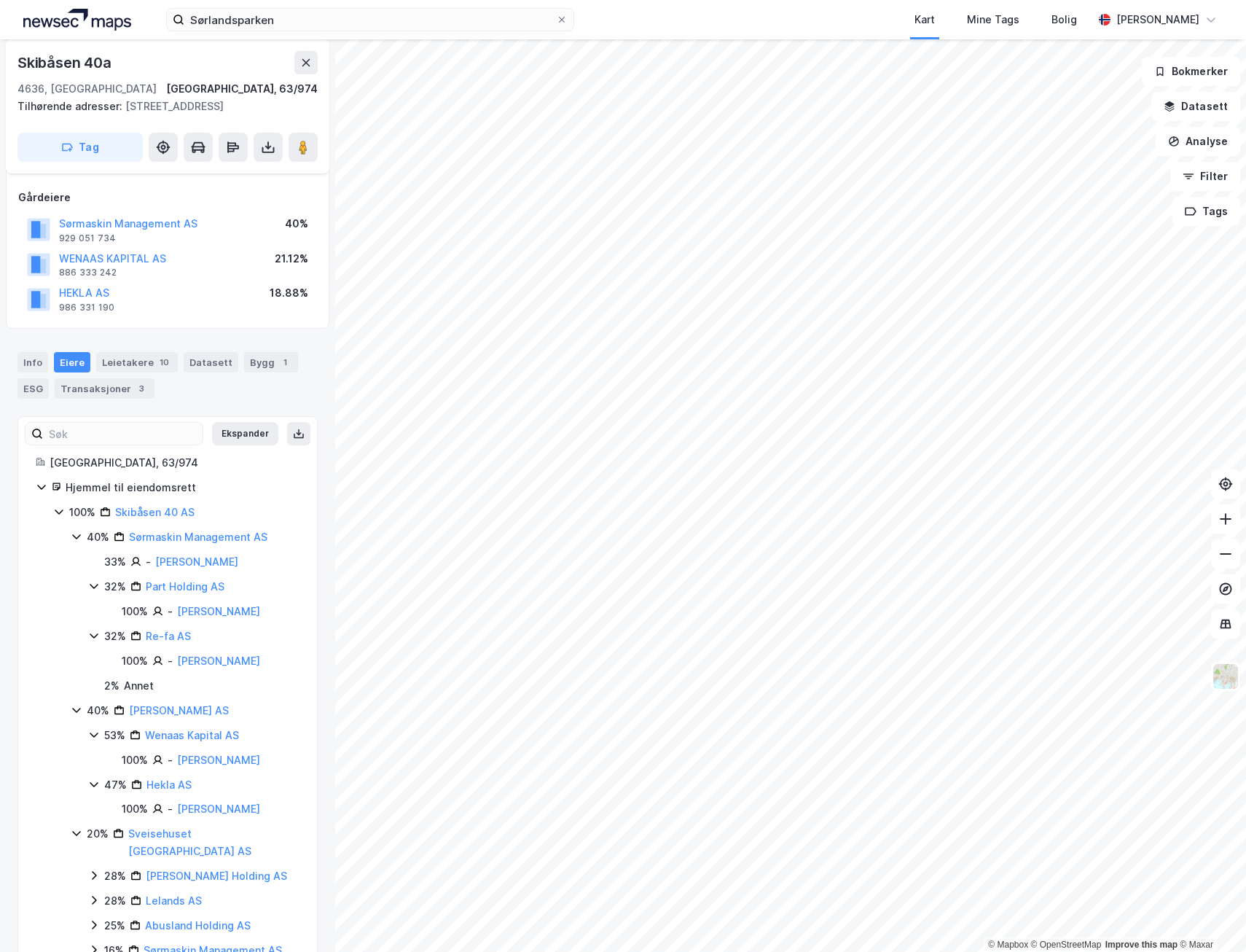
scroll to position [123, 0]
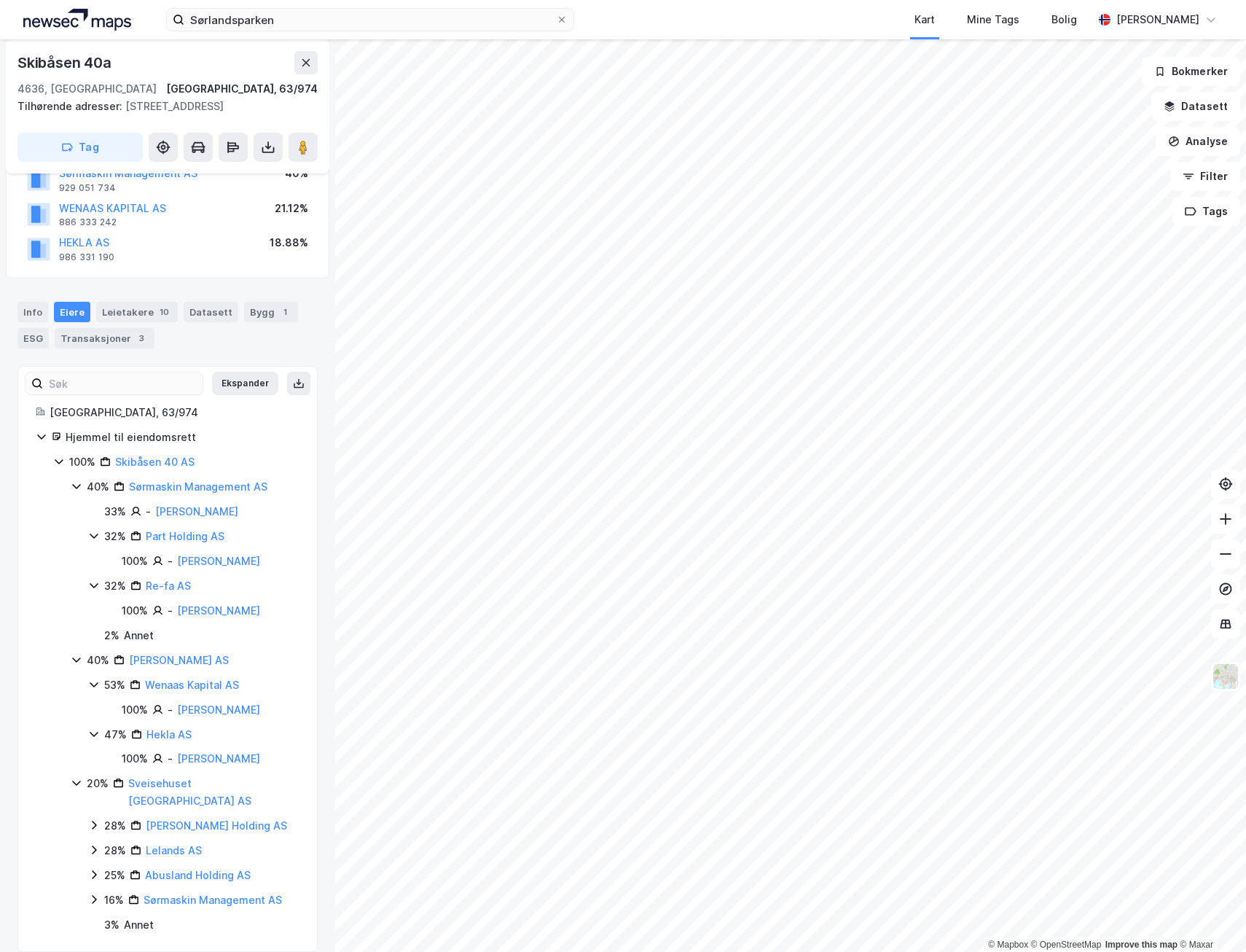
click at [76, 783] on icon at bounding box center [76, 782] width 12 height 12
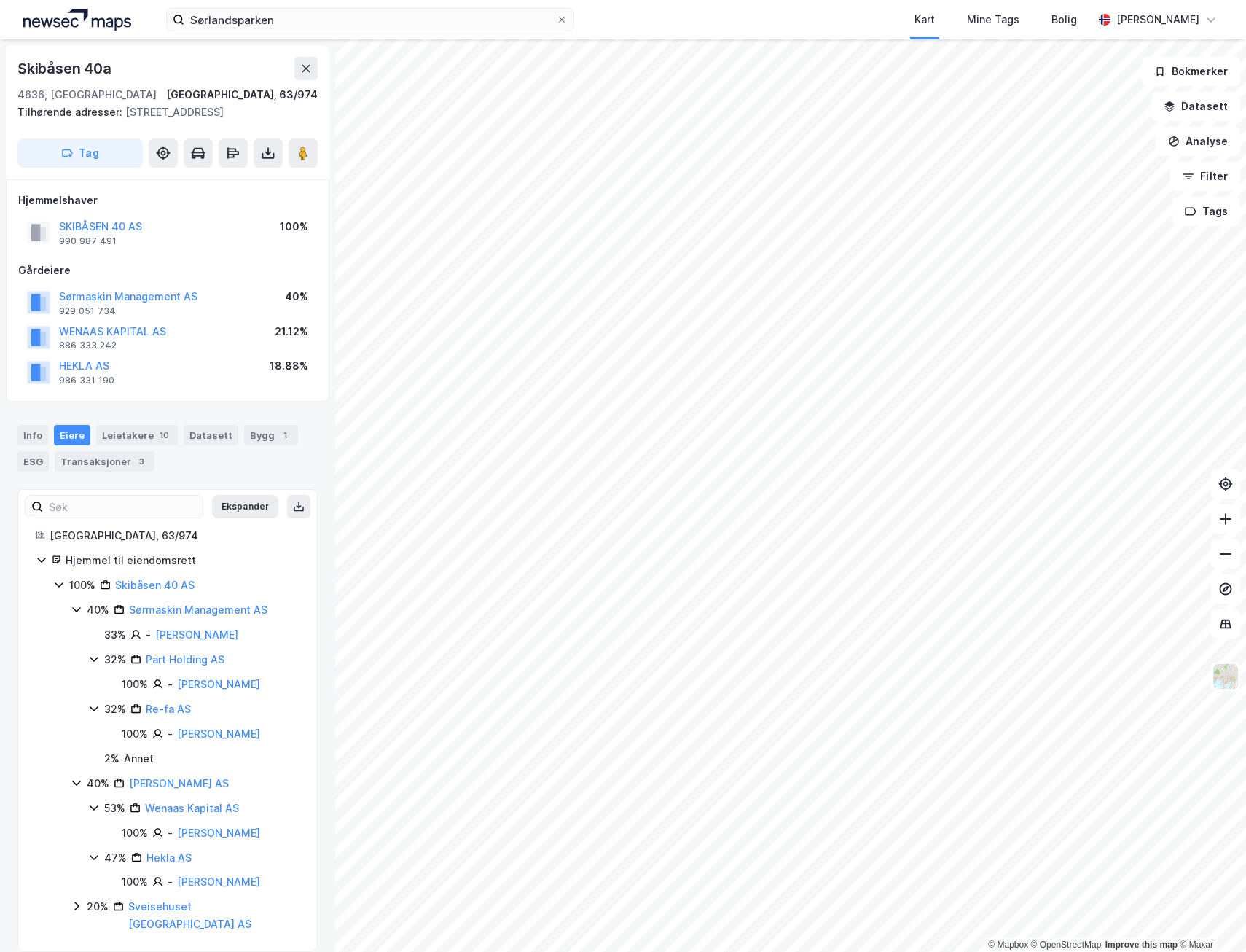
click at [772, 440] on div "© Mapbox © OpenStreetMap Improve this map © Maxar [STREET_ADDRESS], 63/974 Tilh…" at bounding box center [623, 495] width 1246 height 912
click at [302, 151] on image at bounding box center [303, 153] width 9 height 14
click at [46, 612] on div "Hjemmel til eiendomsrett 100% Skibåsen 40 AS 40% Sørmaskin Management AS 33% - …" at bounding box center [167, 742] width 264 height 381
click at [38, 563] on icon at bounding box center [41, 559] width 12 height 12
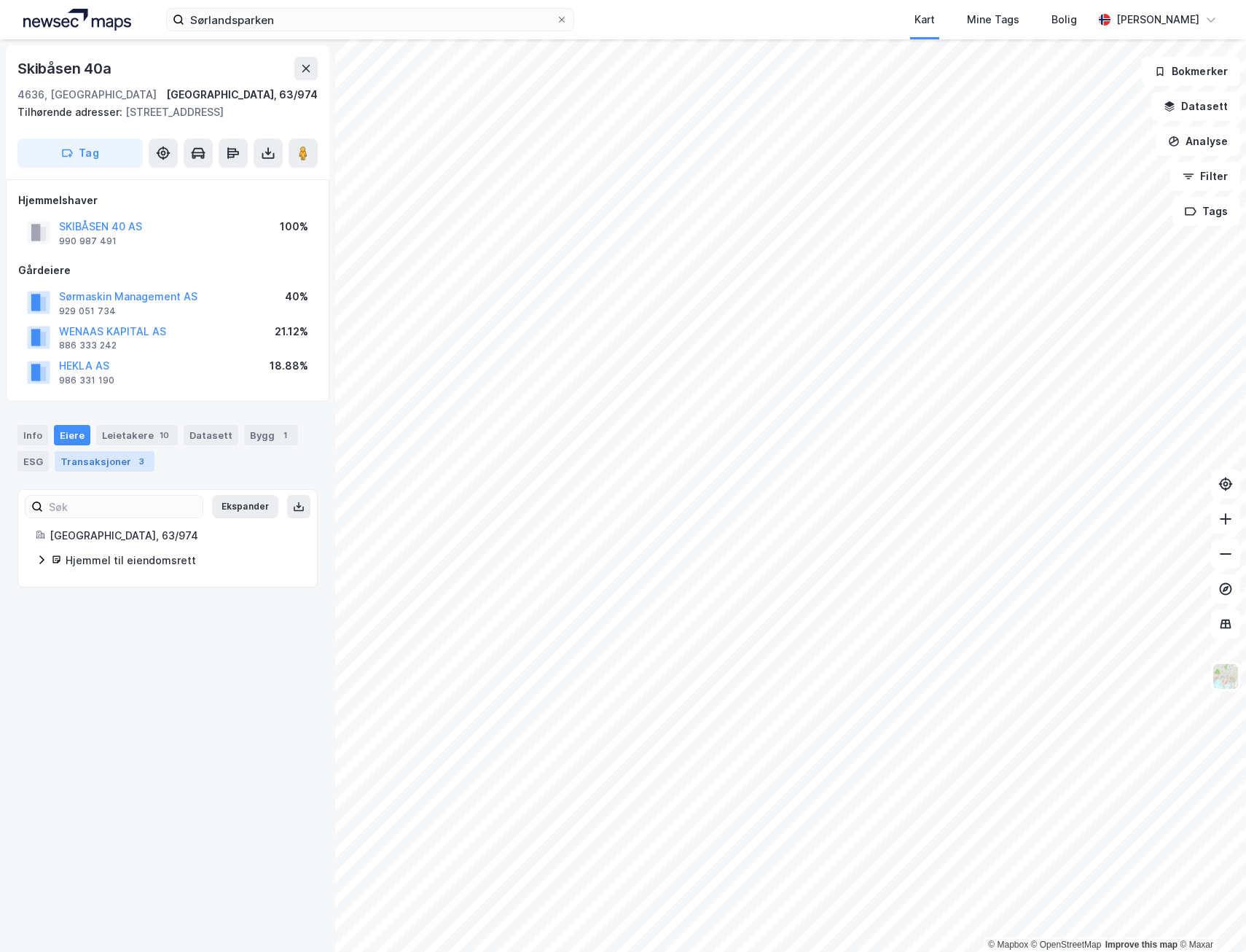
click at [102, 462] on div "Transaksjoner 3" at bounding box center [104, 460] width 100 height 20
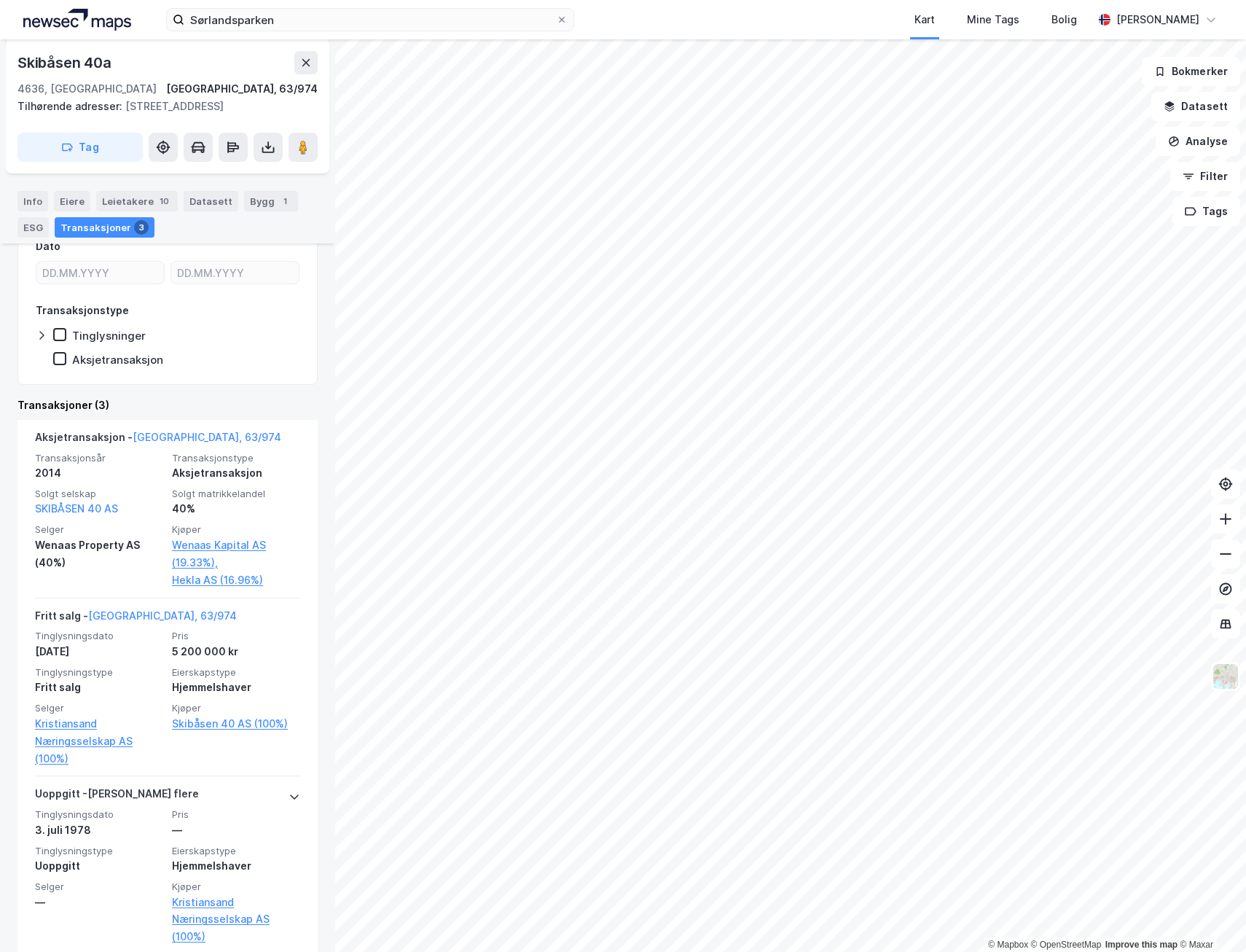
scroll to position [346, 0]
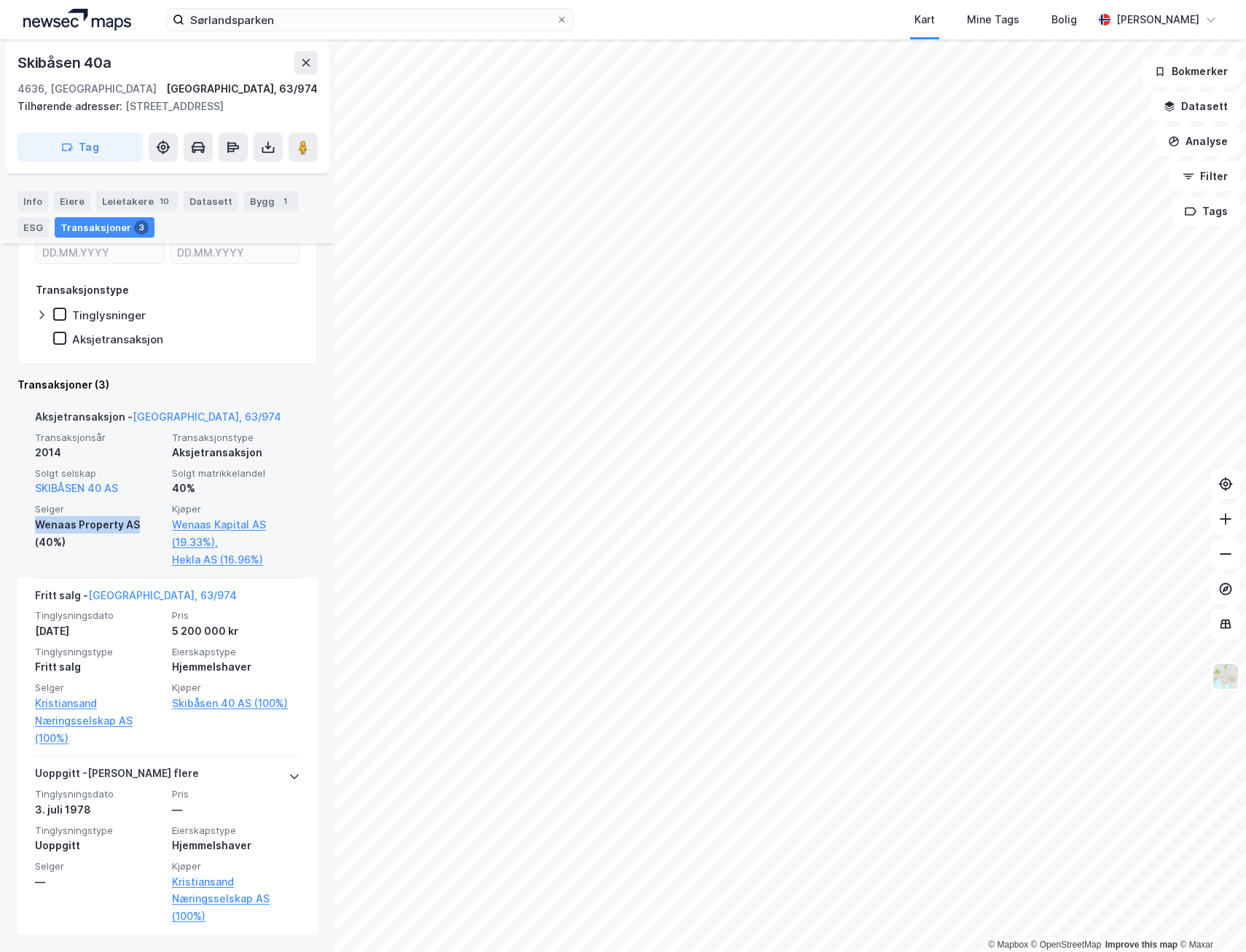
drag, startPoint x: 36, startPoint y: 523, endPoint x: 145, endPoint y: 523, distance: 109.0
click at [145, 523] on div "Wenaas Property AS (40%)" at bounding box center [99, 533] width 128 height 35
drag, startPoint x: 145, startPoint y: 523, endPoint x: 125, endPoint y: 549, distance: 32.8
click at [125, 549] on div "Wenaas Property AS (40%)" at bounding box center [99, 533] width 128 height 35
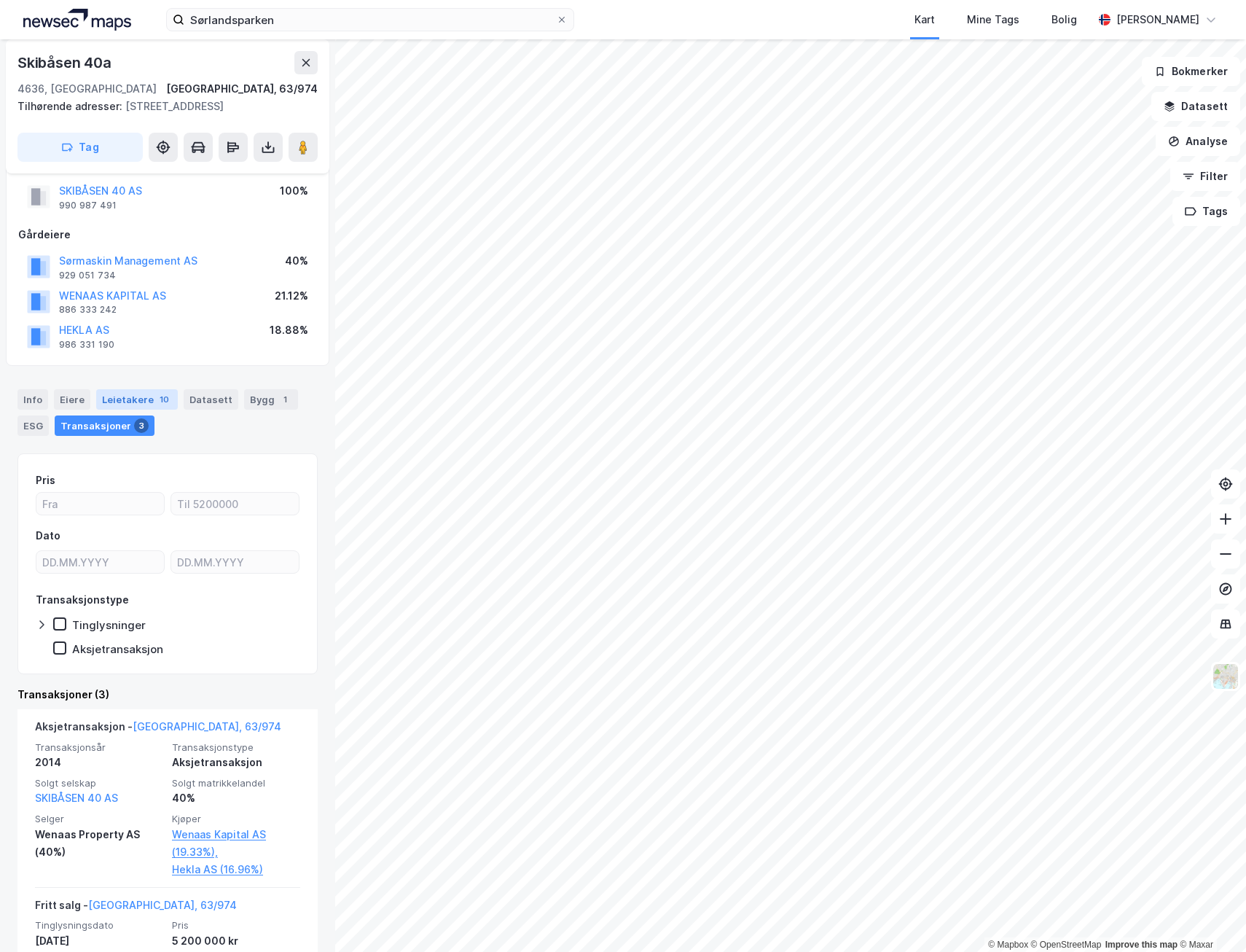
scroll to position [0, 0]
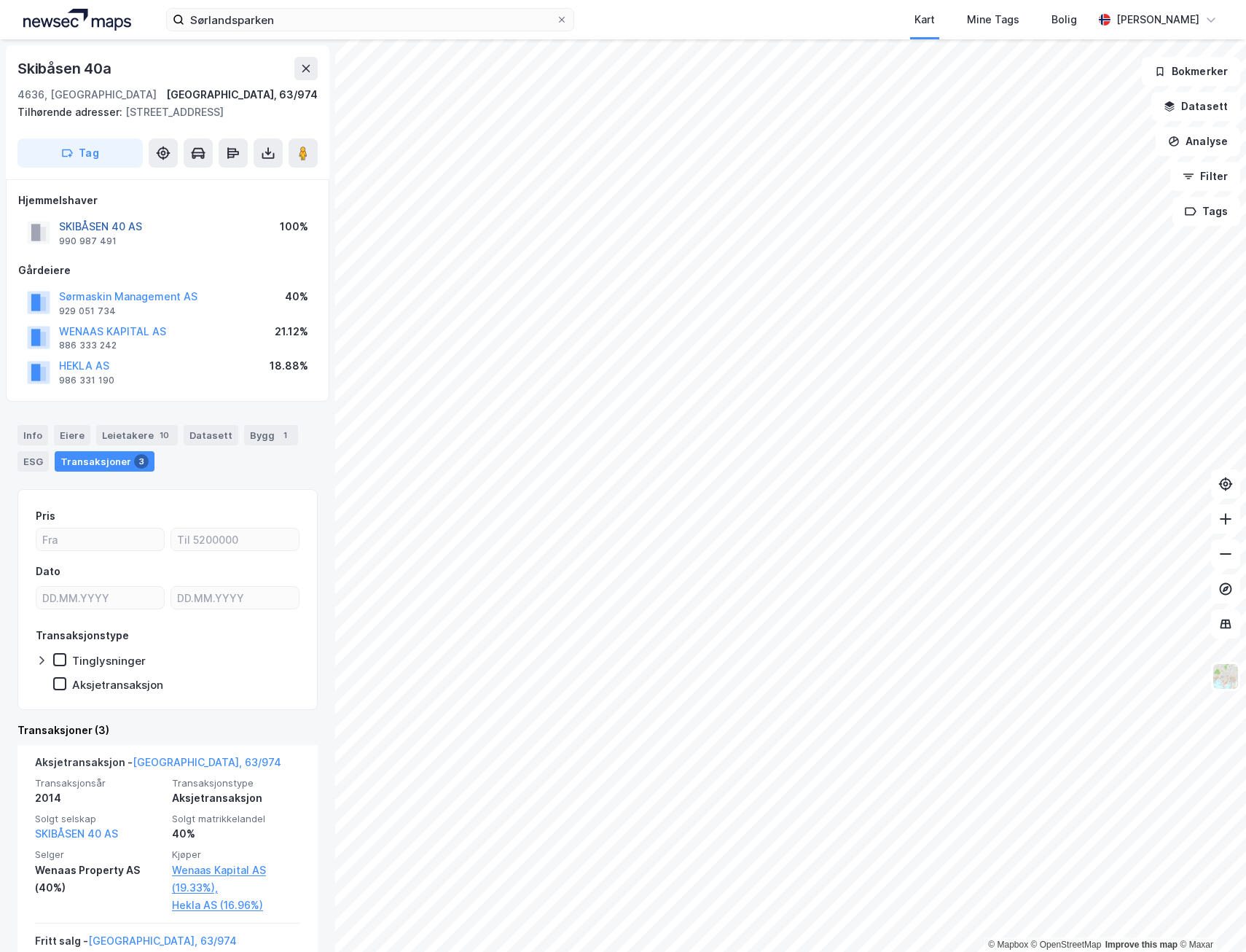
click at [0, 0] on button "SKIBÅSEN 40 AS" at bounding box center [0, 0] width 0 height 0
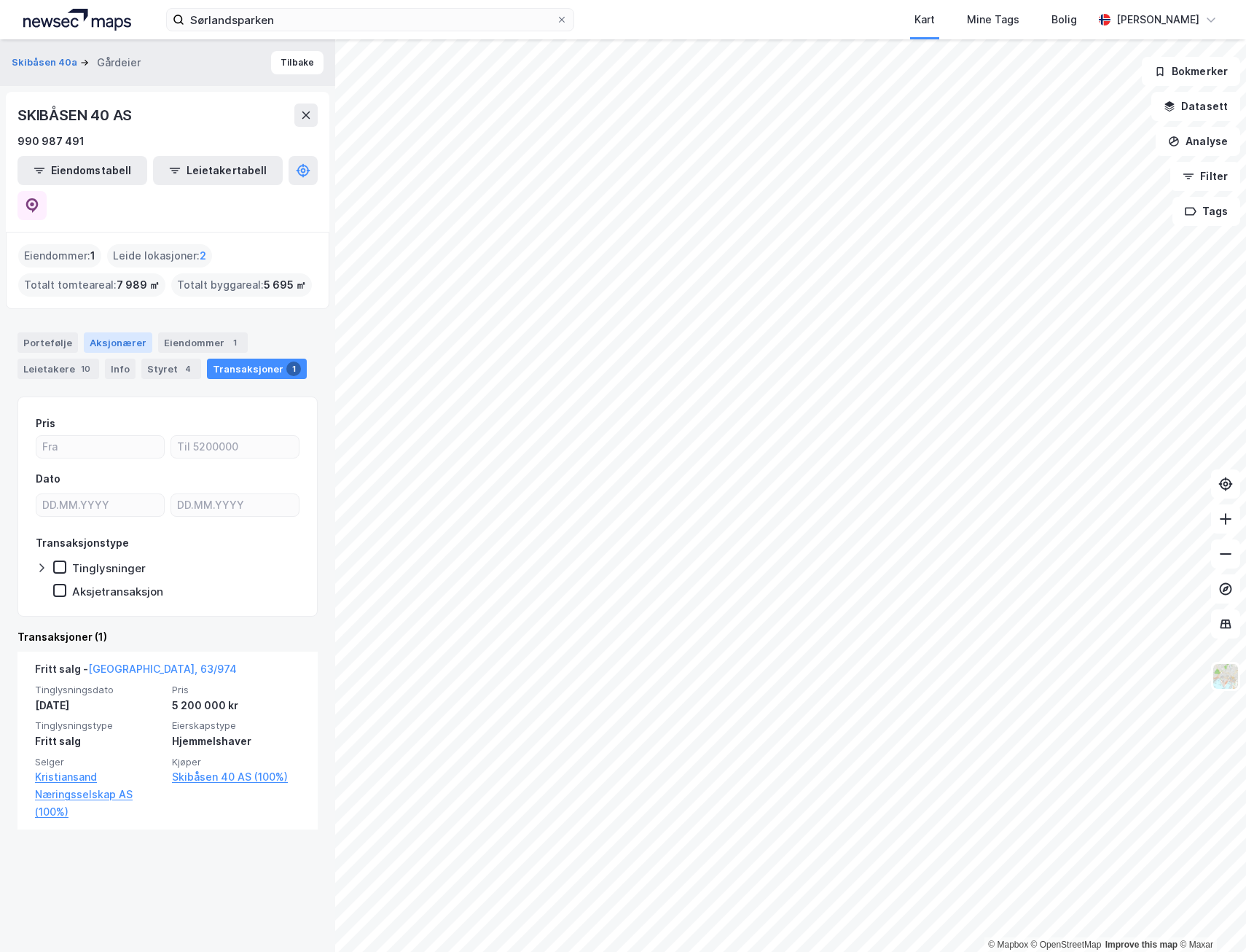
click at [106, 332] on div "Aksjonærer" at bounding box center [118, 342] width 69 height 20
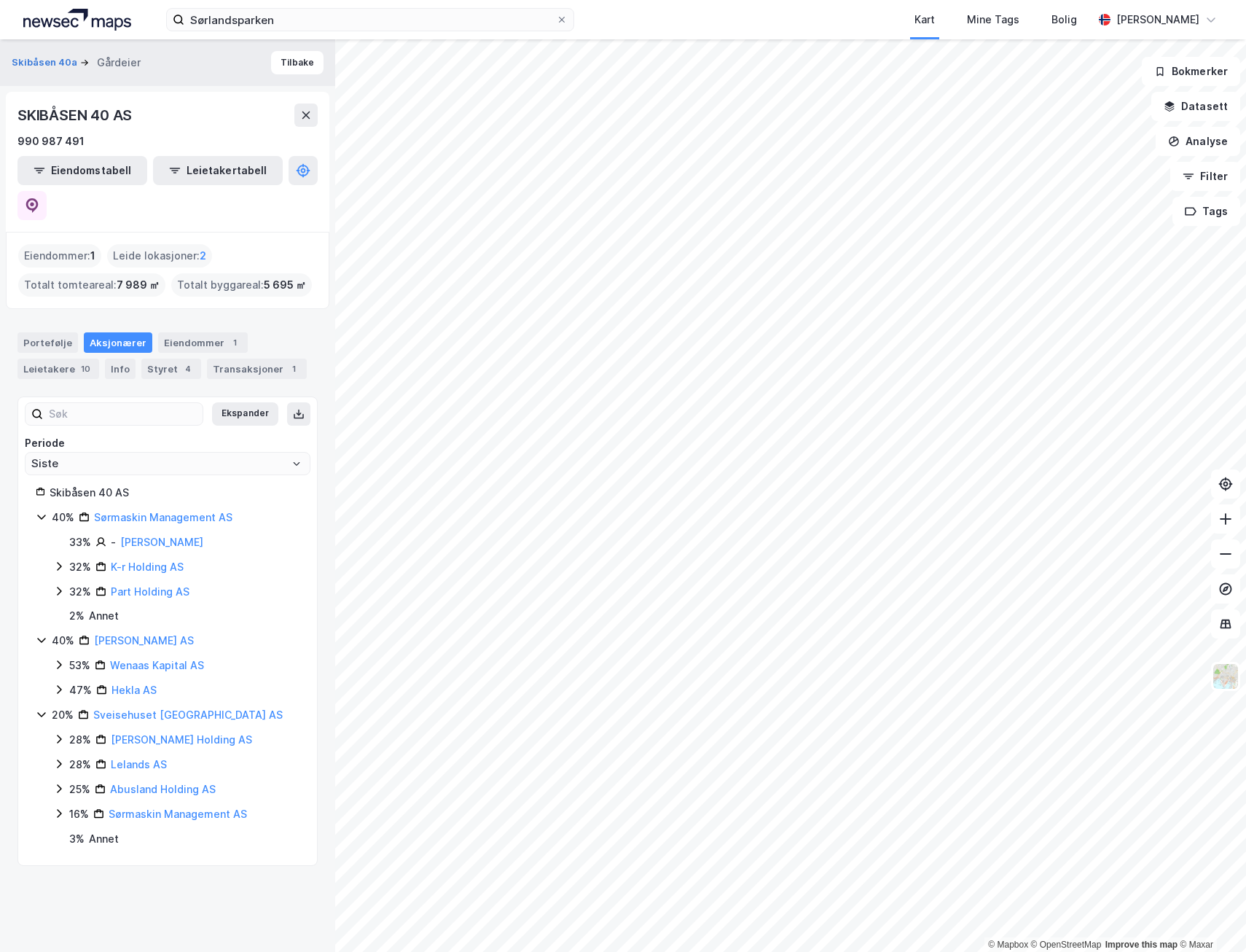
click at [53, 659] on icon at bounding box center [59, 664] width 12 height 12
click at [130, 634] on link "[PERSON_NAME] AS" at bounding box center [144, 640] width 100 height 12
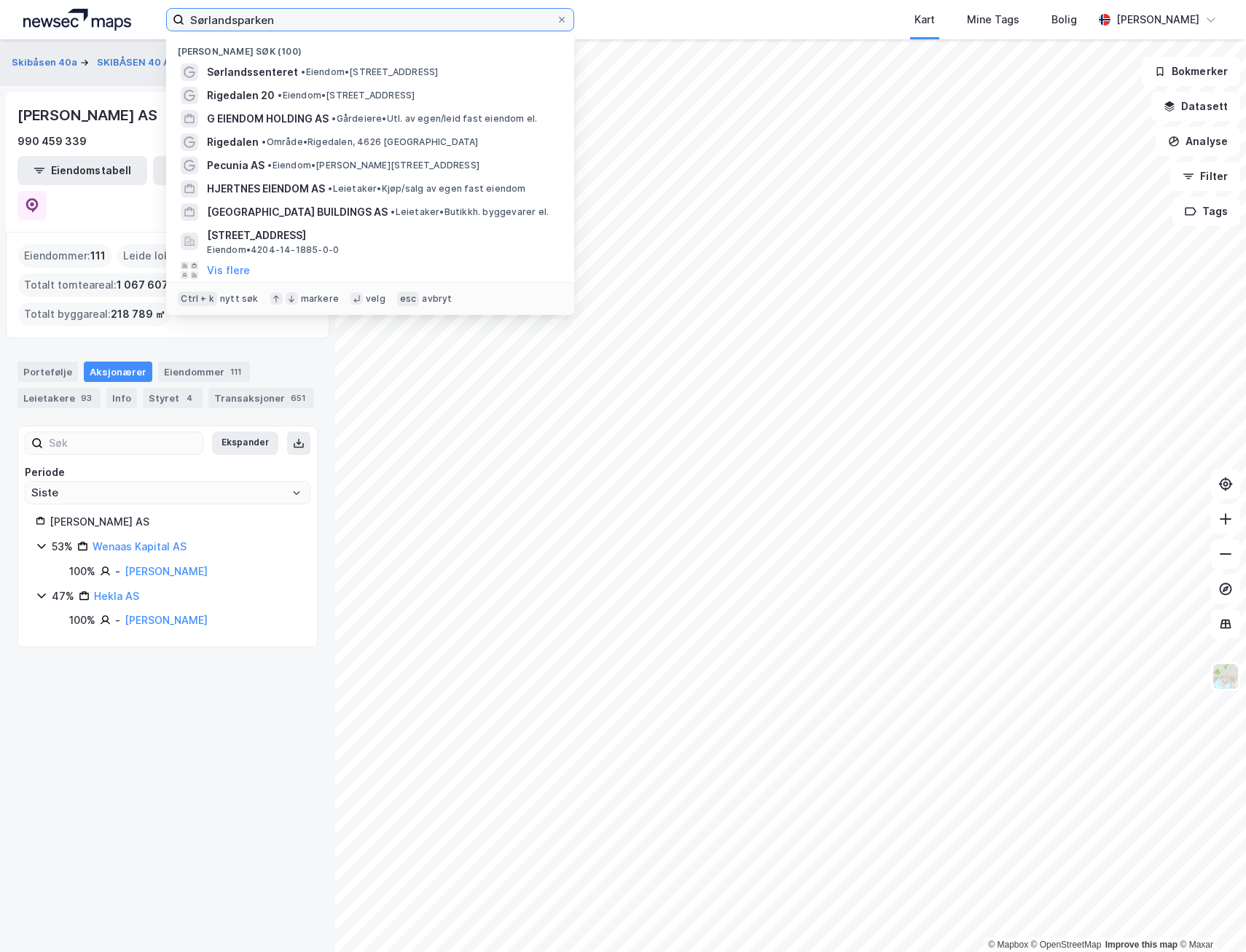
drag, startPoint x: 261, startPoint y: 7, endPoint x: 76, endPoint y: 10, distance: 185.0
click at [79, 10] on div "[GEOGRAPHIC_DATA] (100) Sørlandssenteret • Eiendom • [STREET_ADDRESS] • Eiendom…" at bounding box center [623, 20] width 1246 height 39
